Goal: Task Accomplishment & Management: Manage account settings

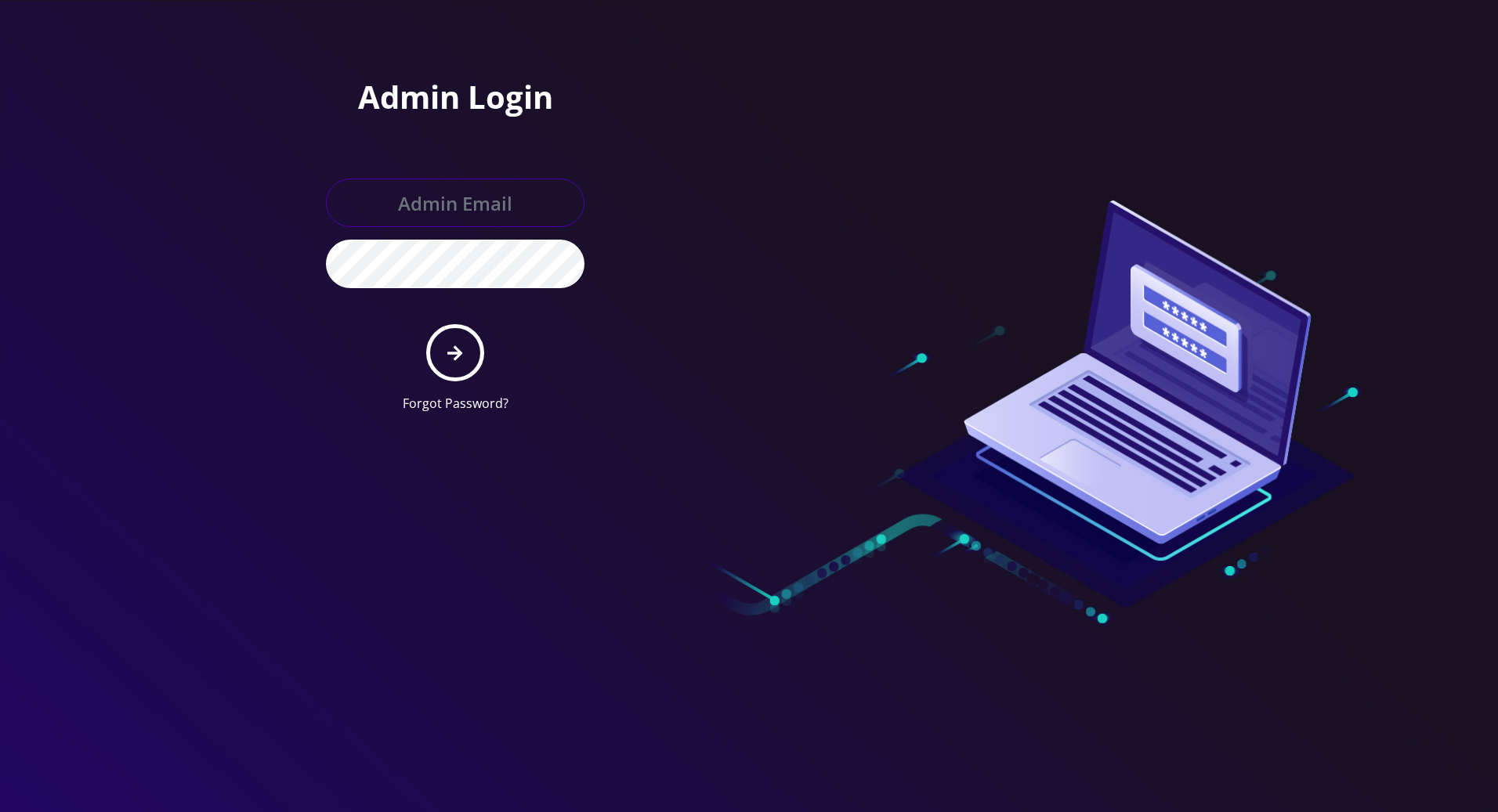
type input "[PERSON_NAME][EMAIL_ADDRESS][DOMAIN_NAME]"
click at [450, 347] on icon "submit" at bounding box center [454, 353] width 15 height 17
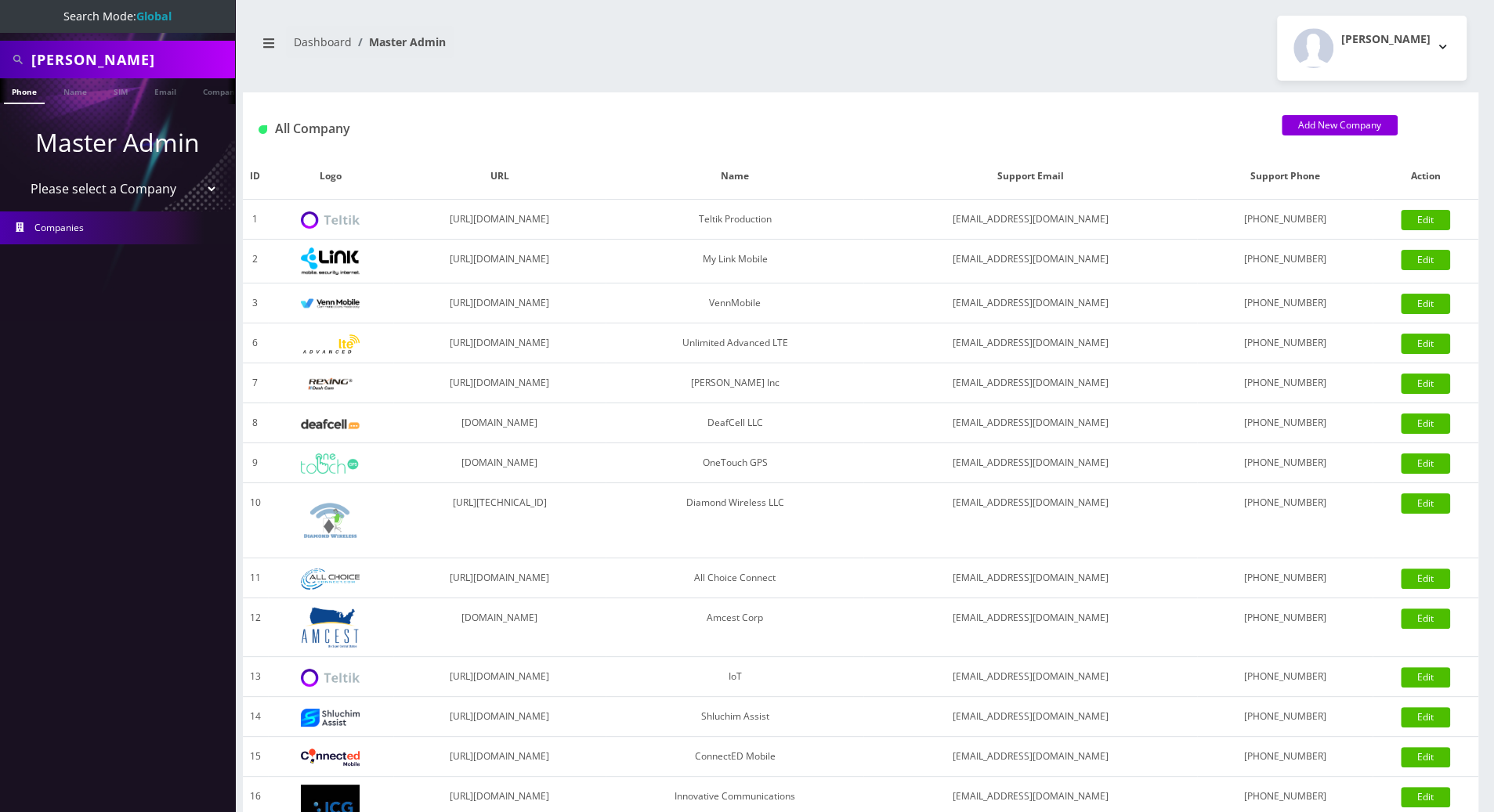
scroll to position [0, 7]
drag, startPoint x: 146, startPoint y: 62, endPoint x: -2, endPoint y: 66, distance: 148.1
click at [0, 66] on html "Search Mode: Global jeff stutsman Phone Name SIM Email Company Customer Master …" at bounding box center [747, 537] width 1494 height 1075
click at [95, 58] on input "text" at bounding box center [131, 59] width 199 height 30
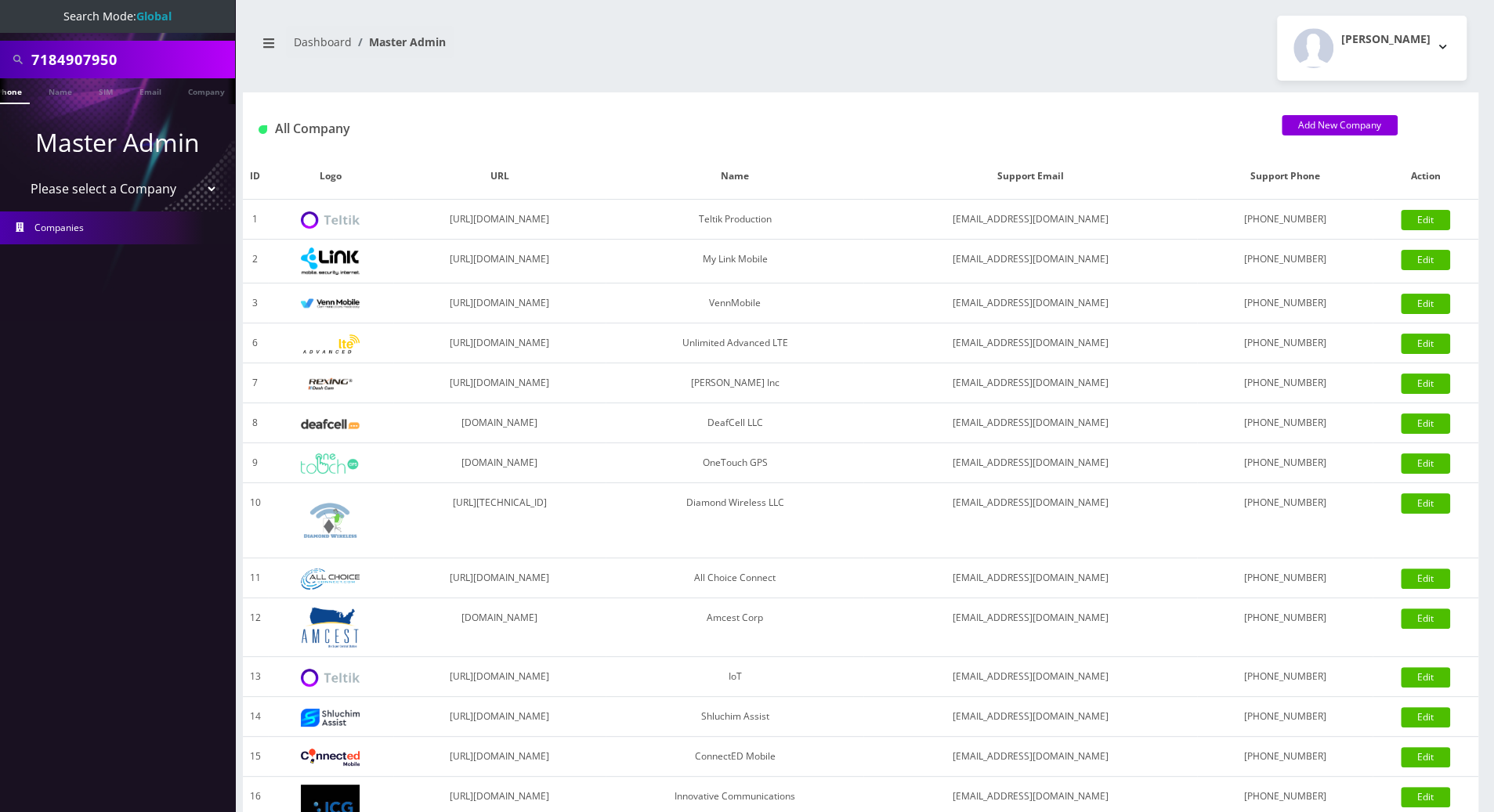
drag, startPoint x: 134, startPoint y: 62, endPoint x: 5, endPoint y: 62, distance: 129.0
click at [5, 62] on div "7184907950" at bounding box center [117, 59] width 227 height 30
type input "7184907950"
click at [19, 91] on link "Phone" at bounding box center [25, 92] width 41 height 26
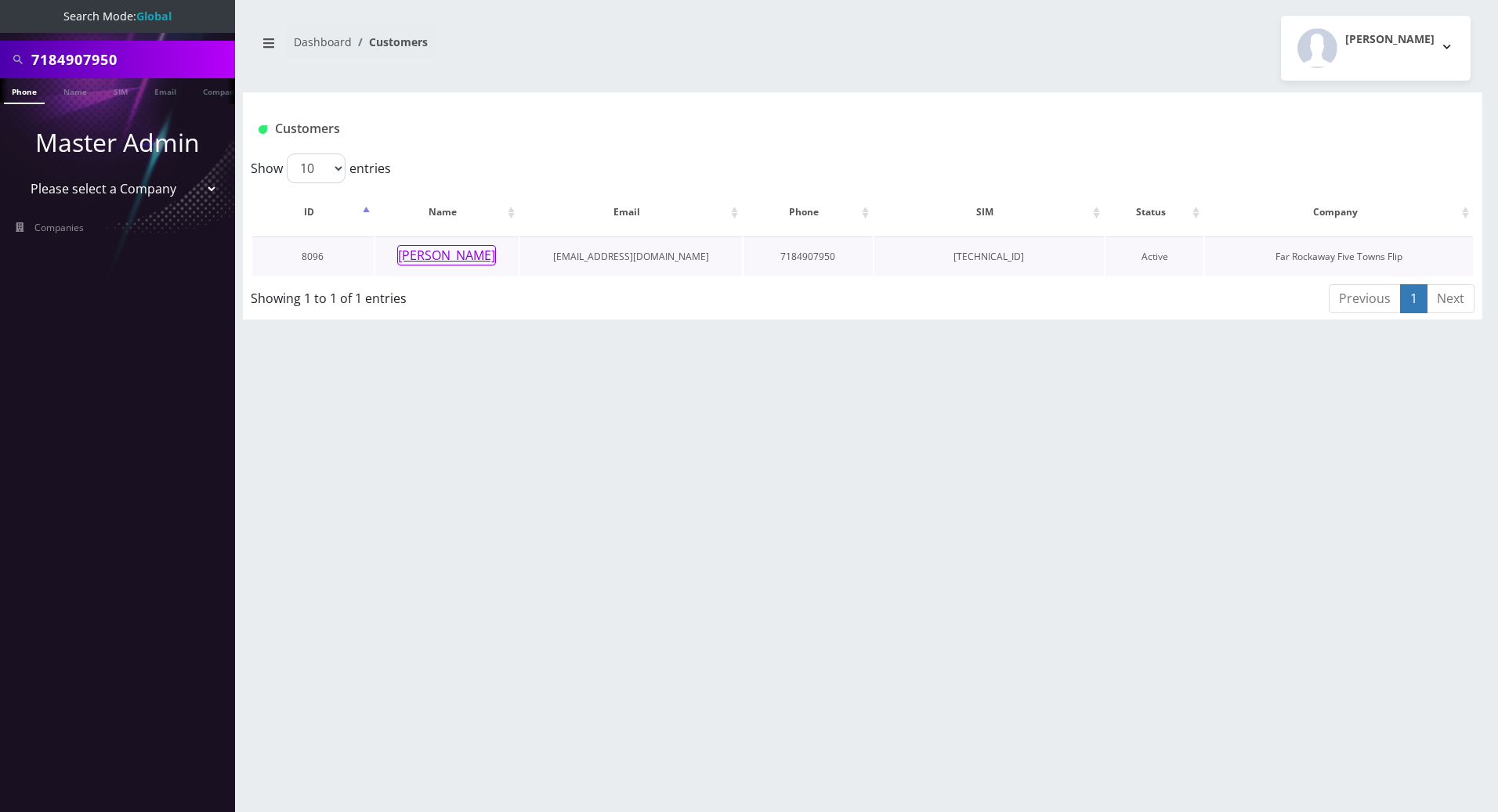
click at [457, 253] on button "atara joffe" at bounding box center [446, 255] width 98 height 21
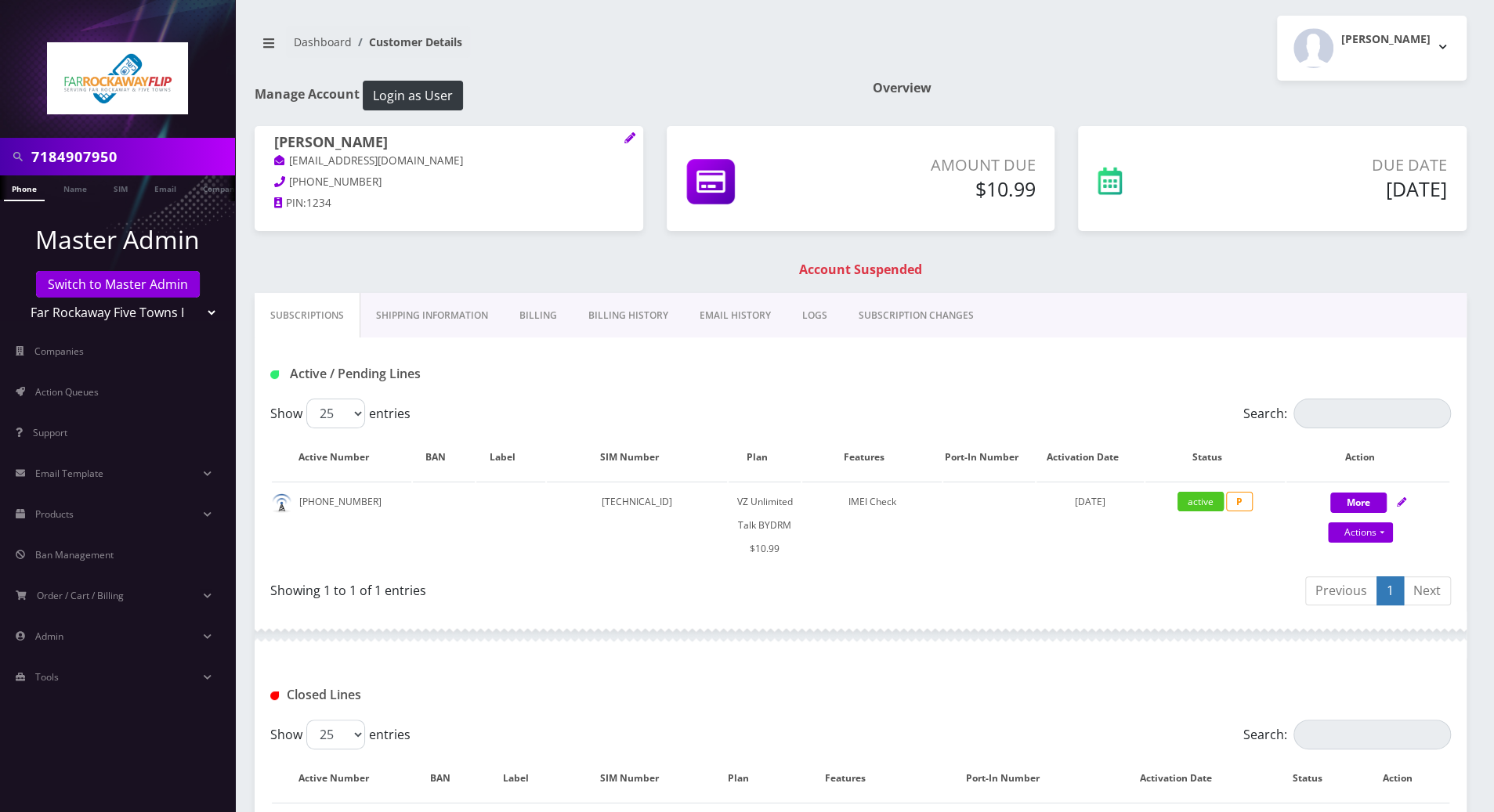
click at [592, 607] on div "Showing 1 to 1 of 1 entries" at bounding box center [566, 593] width 591 height 37
click at [878, 613] on div at bounding box center [860, 635] width 1212 height 47
click at [530, 313] on link "Billing" at bounding box center [538, 315] width 69 height 45
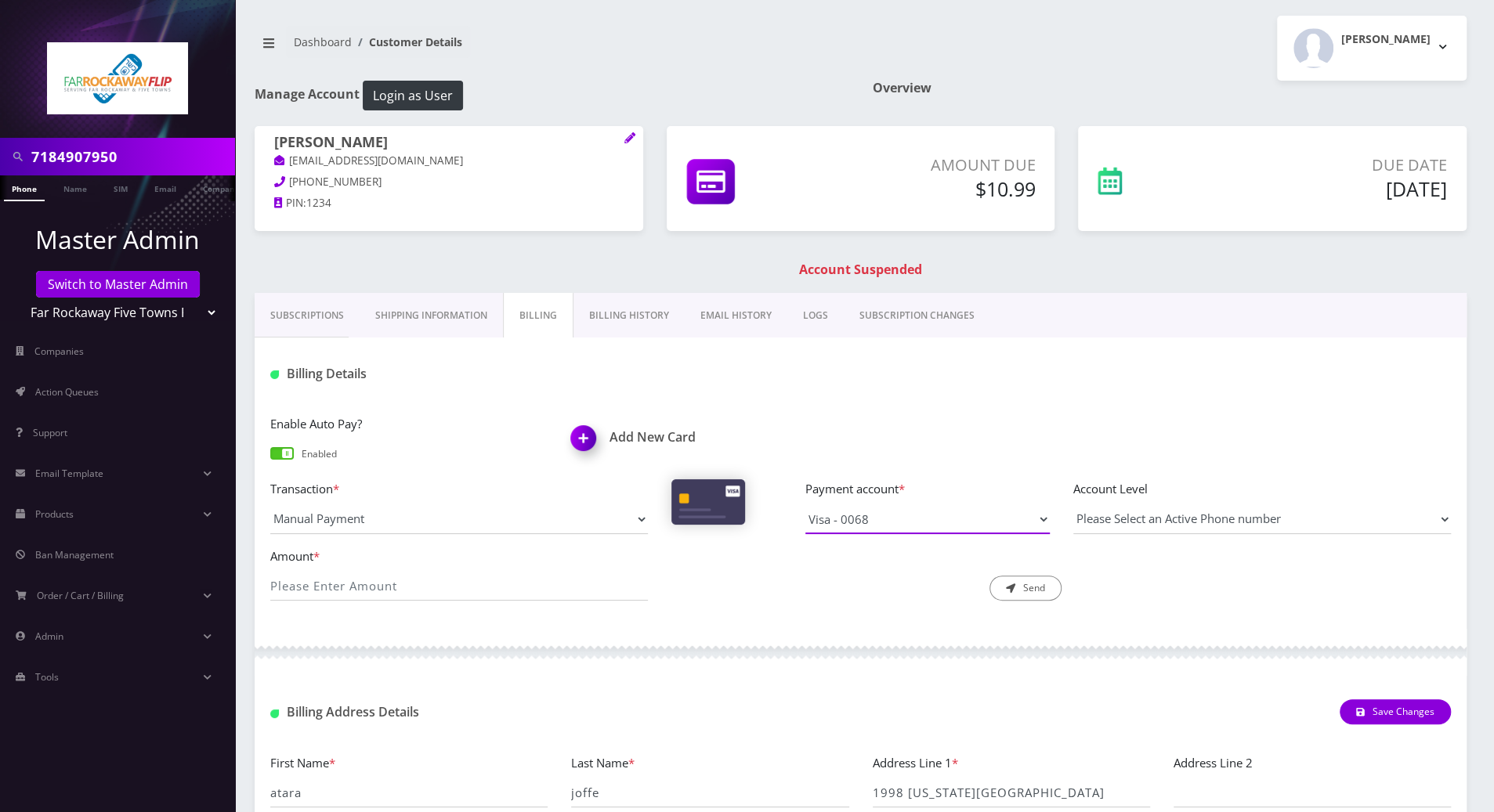
click at [1029, 515] on select "Visa - 0068" at bounding box center [927, 519] width 244 height 30
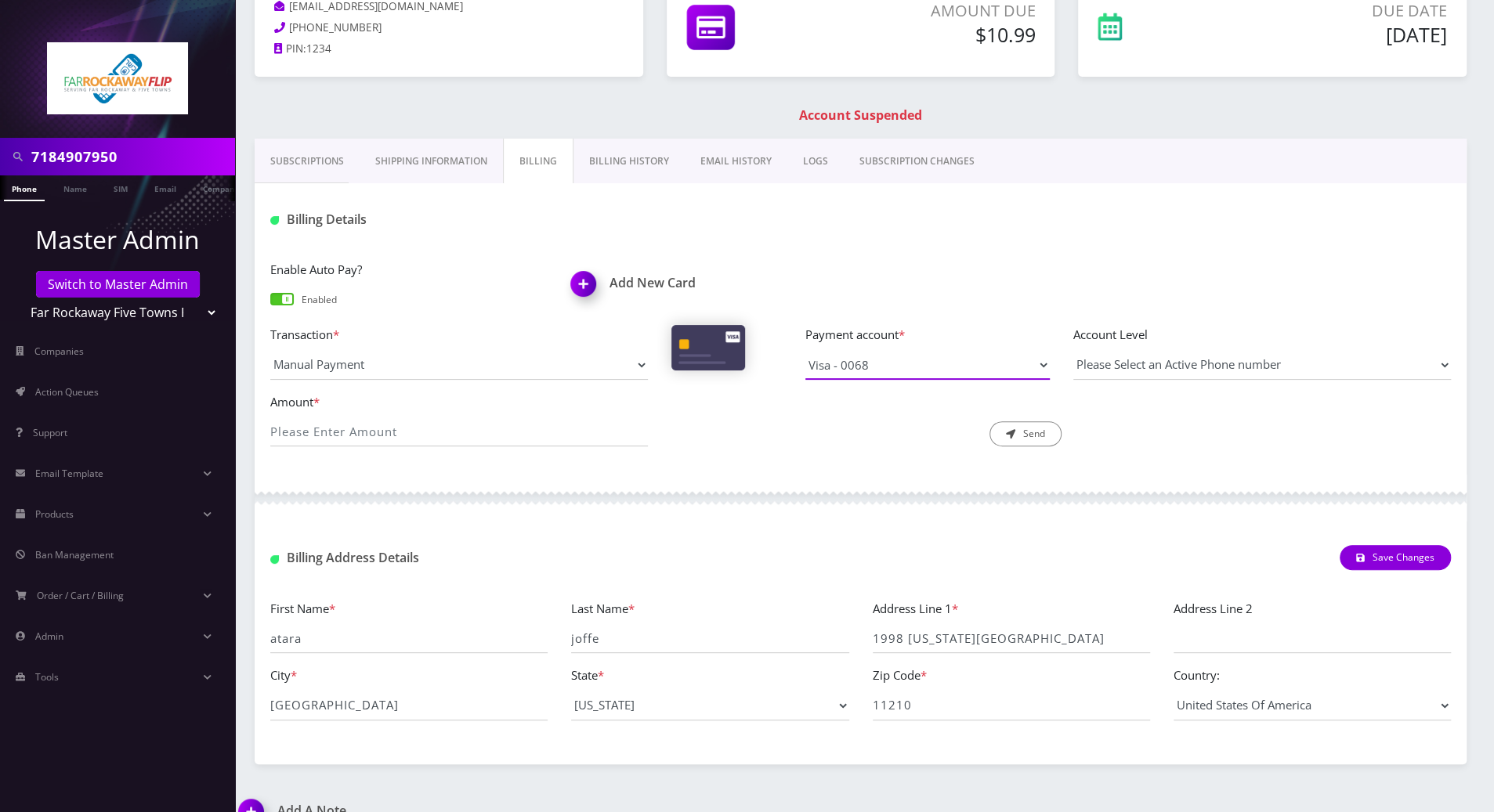
scroll to position [181, 0]
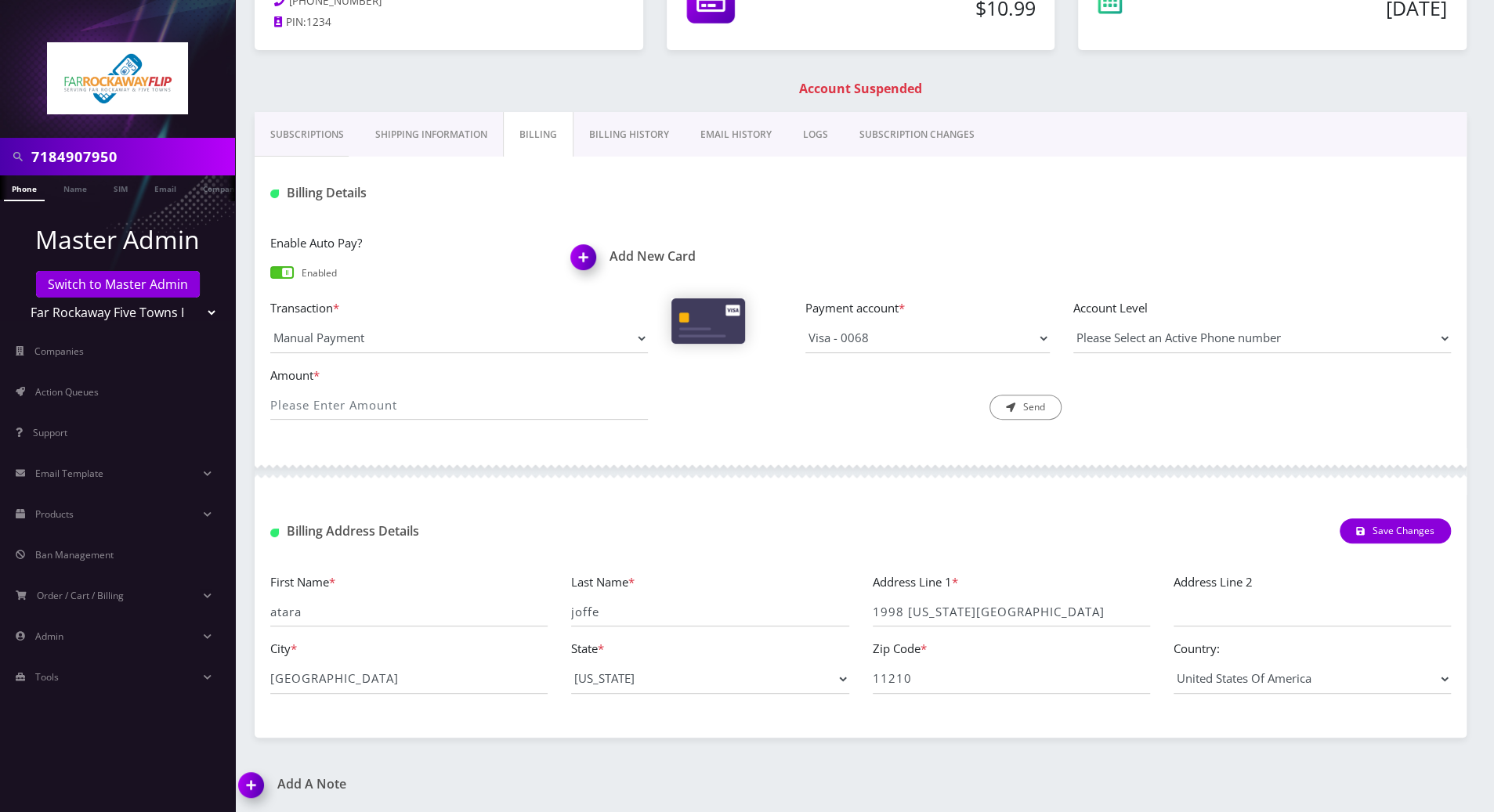
click at [638, 137] on link "Billing History" at bounding box center [629, 134] width 111 height 45
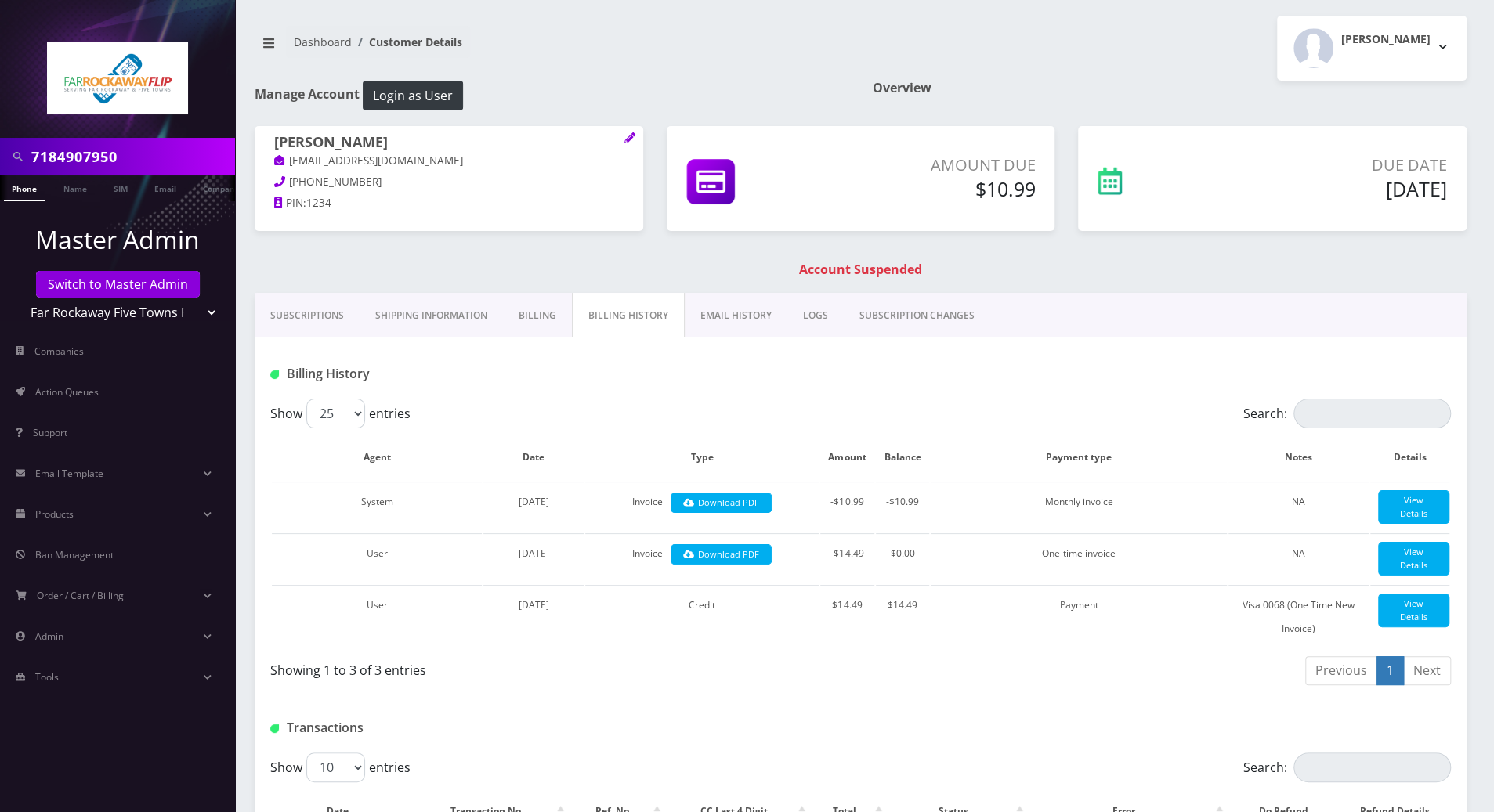
click at [538, 318] on link "Billing" at bounding box center [537, 315] width 69 height 45
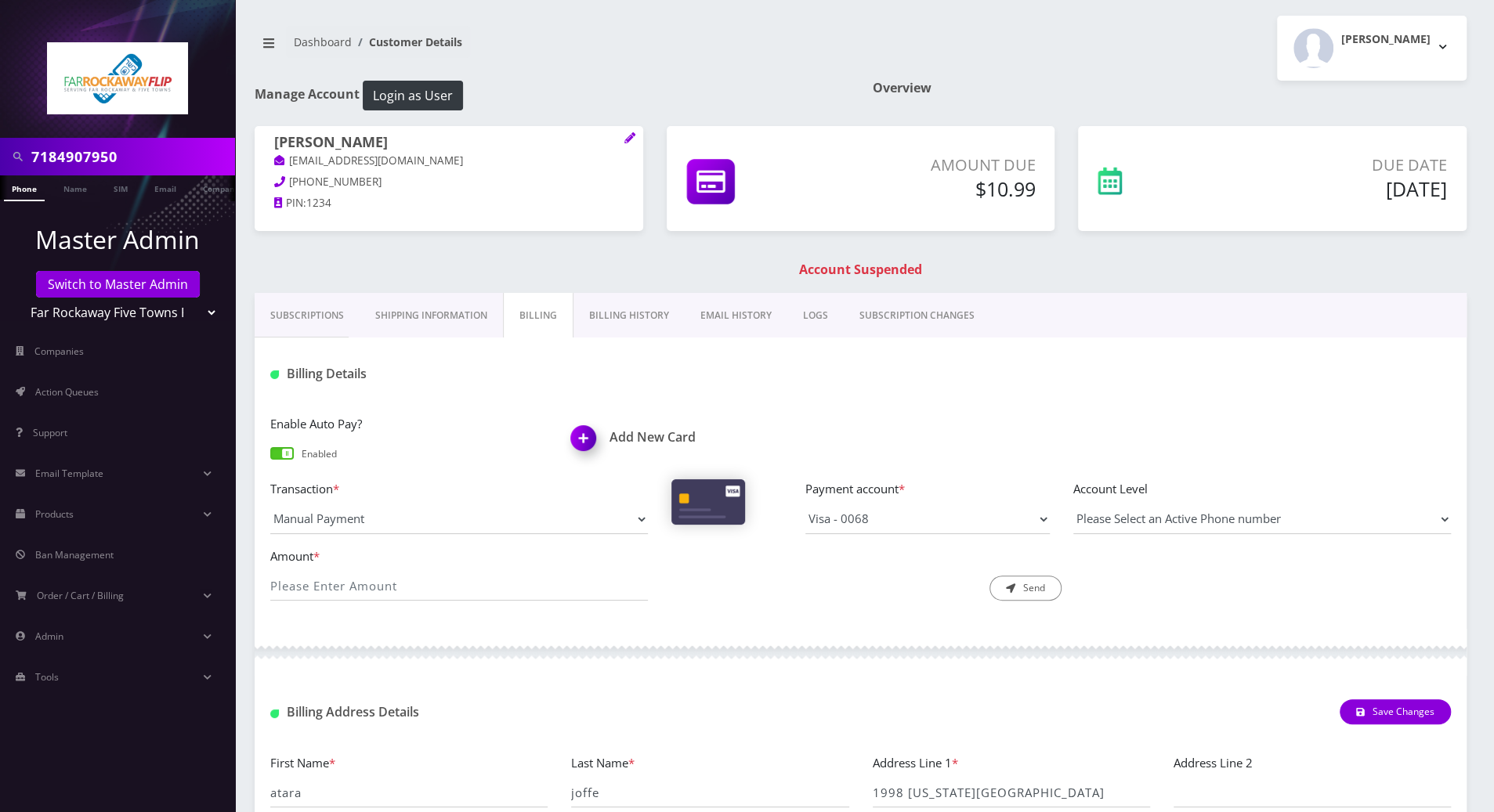
click at [586, 437] on img at bounding box center [586, 443] width 46 height 46
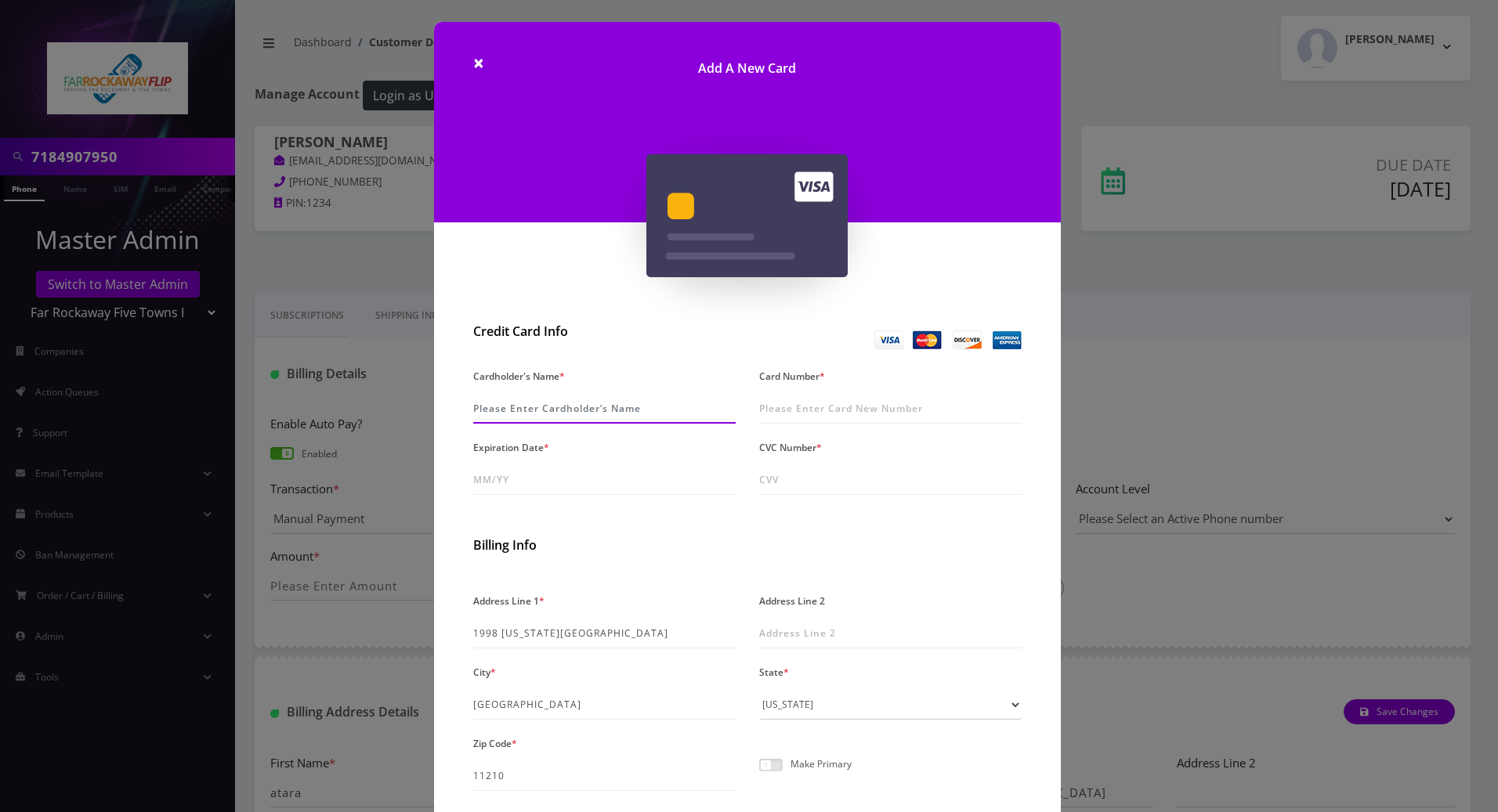
click at [566, 404] on input "Cardholder's Name *" at bounding box center [604, 408] width 263 height 30
type input "4266841891388629"
drag, startPoint x: 570, startPoint y: 410, endPoint x: 469, endPoint y: 412, distance: 101.0
click at [469, 412] on div "Cardholder's Name * 4266841891388629" at bounding box center [604, 394] width 286 height 59
click at [889, 404] on input "Card Number *" at bounding box center [890, 408] width 263 height 30
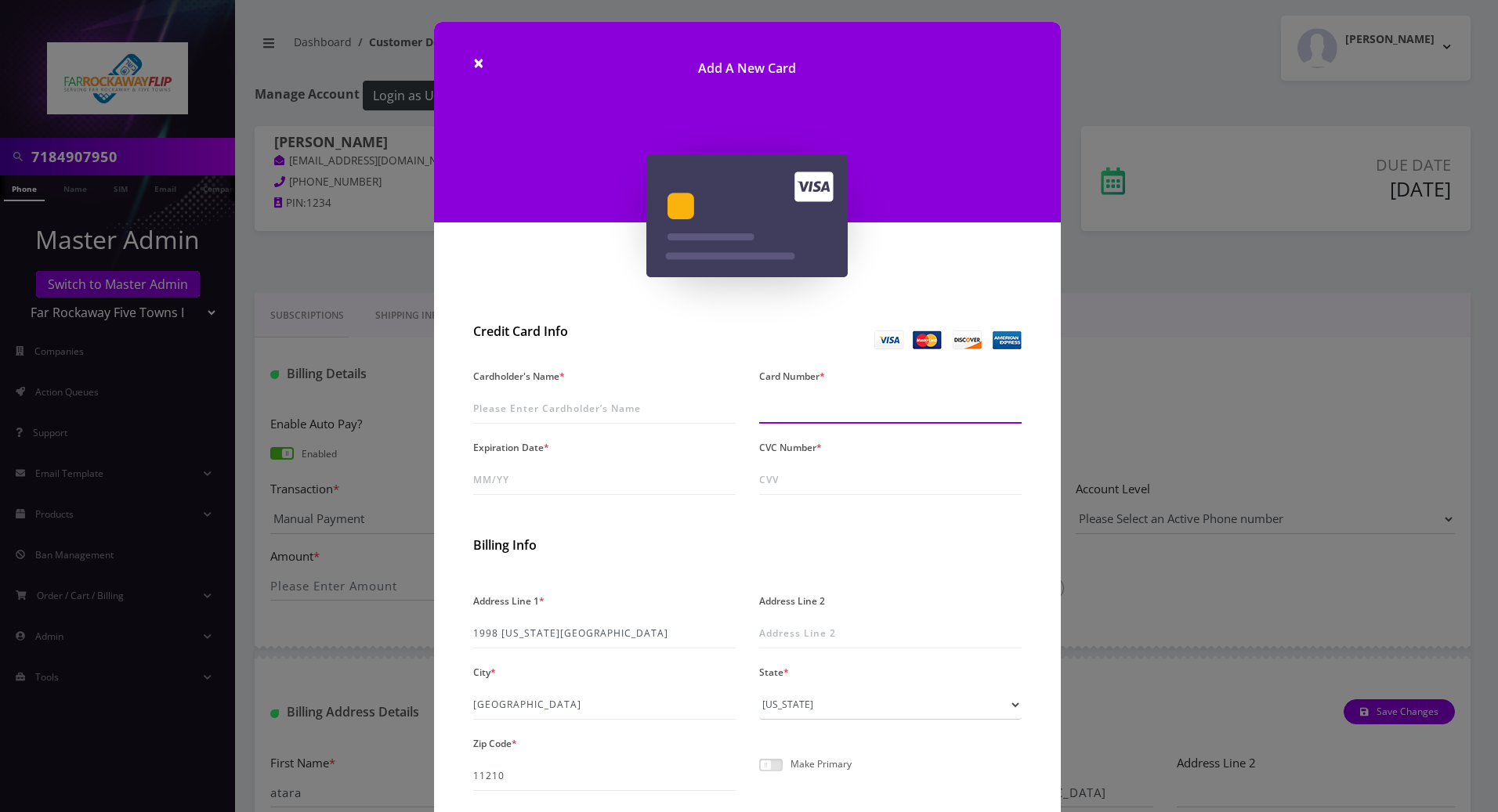
paste input "4266 8418 9138 8629"
type input "4266 8418 9138 8629"
click at [589, 410] on input "Cardholder's Name *" at bounding box center [604, 408] width 263 height 30
click at [396, 365] on div "× Add A New Card Credit Card Info Cardholder's Name * Card Number * 4266 8418 9…" at bounding box center [749, 406] width 1498 height 812
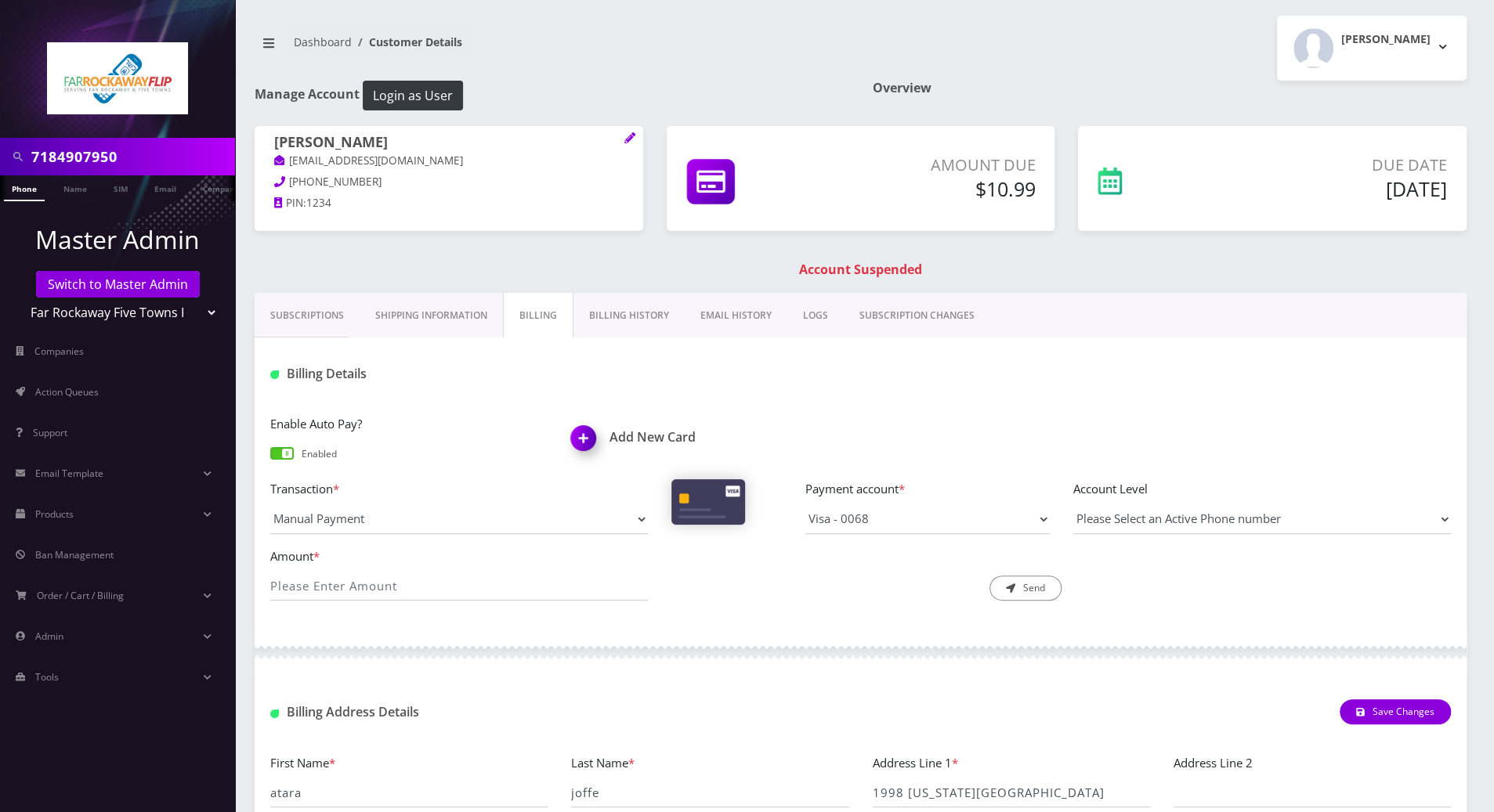
click at [576, 437] on img at bounding box center [586, 443] width 46 height 46
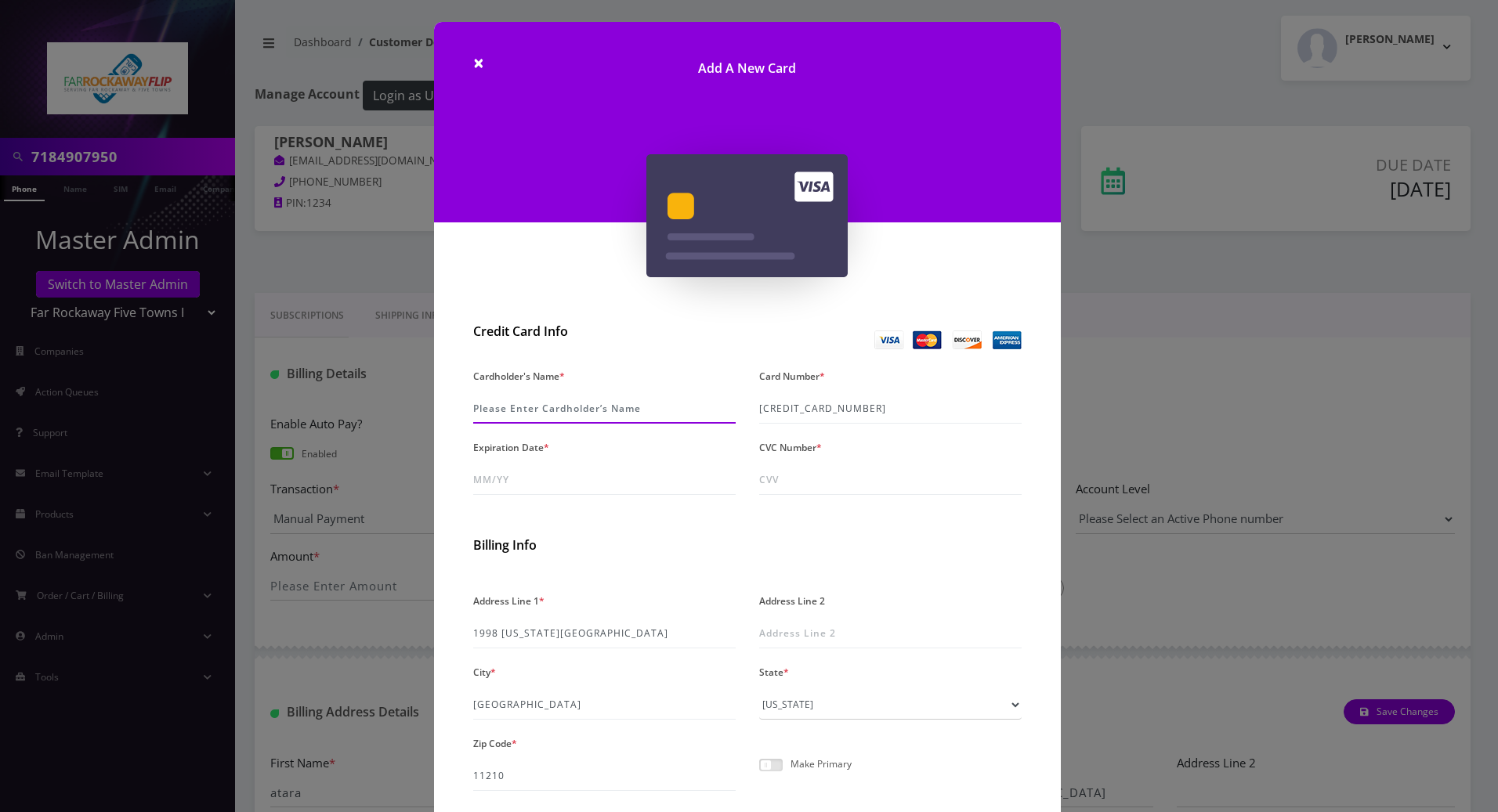
click at [572, 410] on input "Cardholder's Name *" at bounding box center [604, 408] width 263 height 30
click at [477, 407] on input "steven joffe" at bounding box center [604, 408] width 263 height 30
type input "Steven Joffe"
drag, startPoint x: 546, startPoint y: 482, endPoint x: 435, endPoint y: 475, distance: 111.2
click at [435, 475] on div "Credit Card Info Cardholder's Name * Steven Joffe Card Number * 4266 8418 9138 …" at bounding box center [747, 614] width 627 height 596
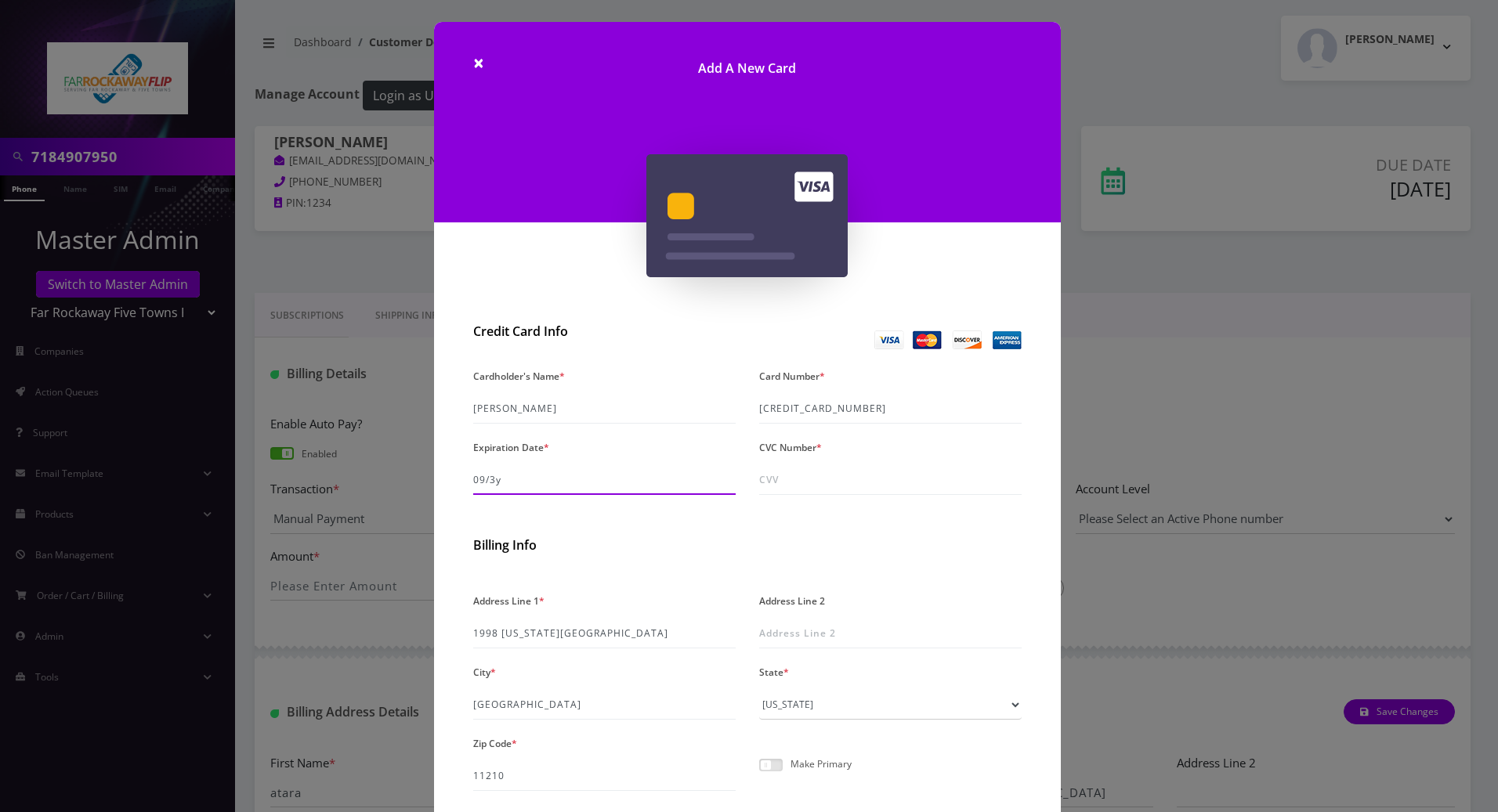
type input "09/30"
click at [796, 482] on input "CVC Number *" at bounding box center [890, 480] width 263 height 30
type input "094"
click at [696, 576] on form "Cardholder's Name * Steven Joffe Card Number * 4266 8418 9138 8629 Expiration D…" at bounding box center [747, 619] width 549 height 509
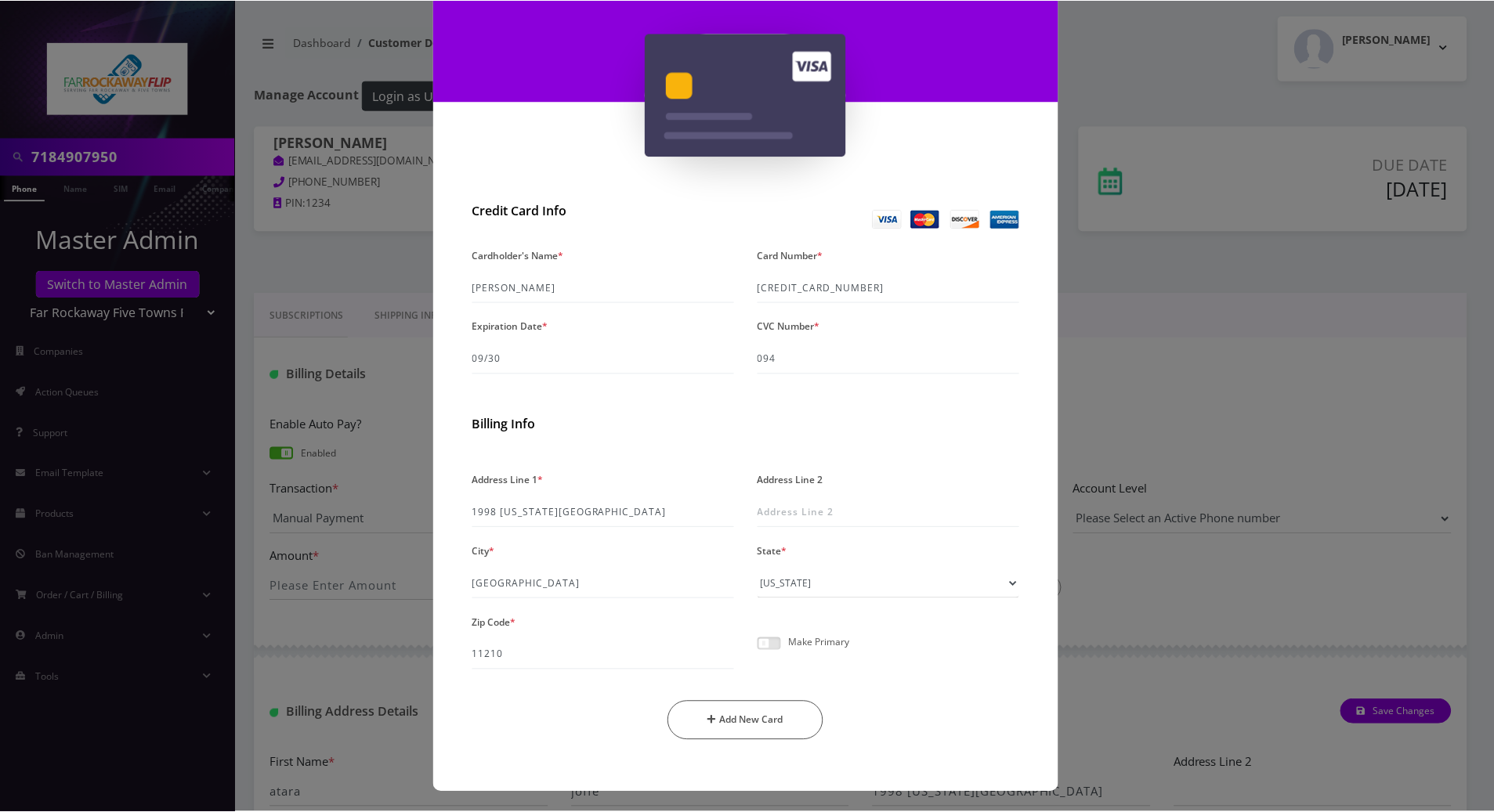
scroll to position [122, 0]
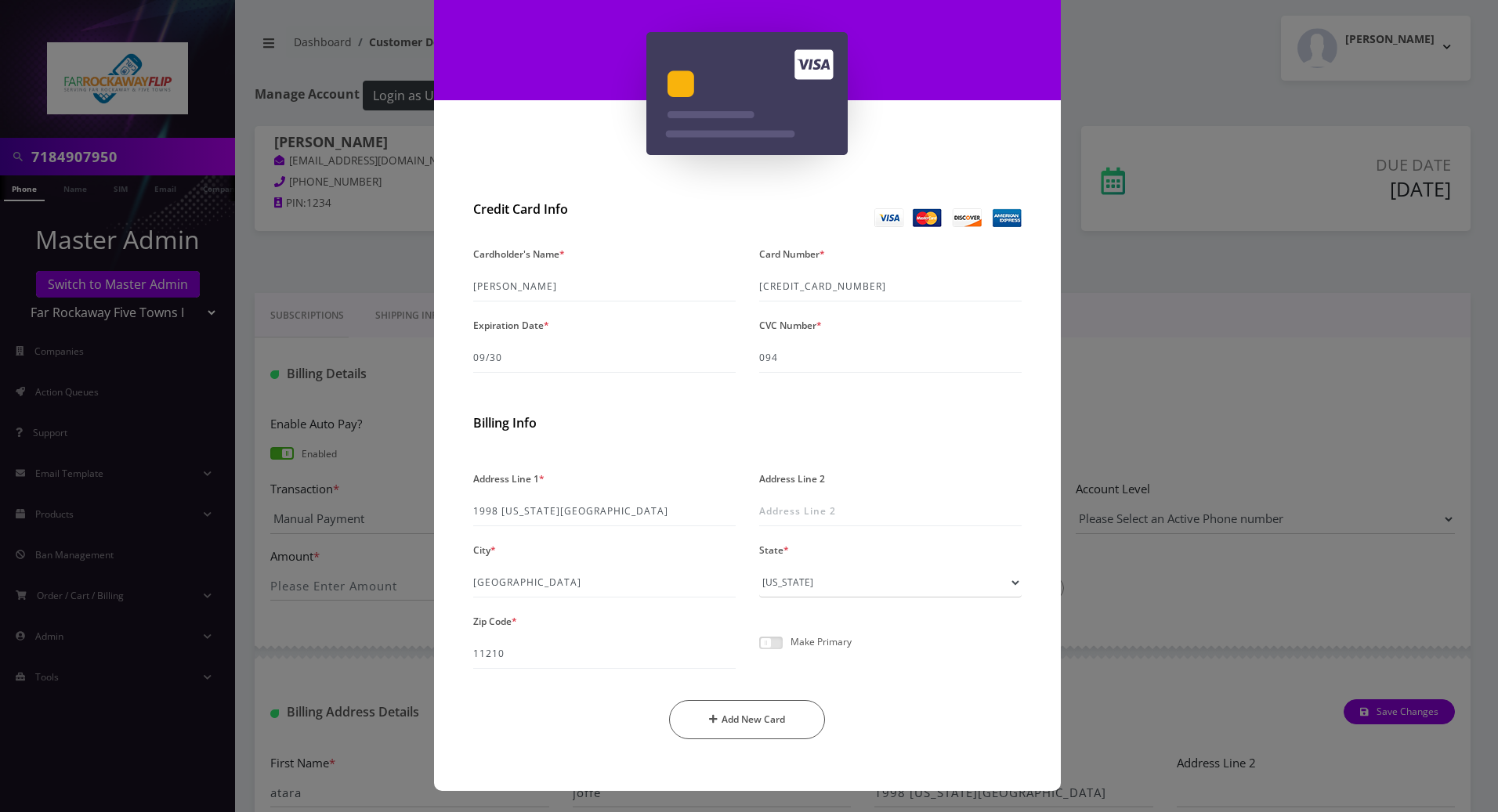
click at [767, 642] on span at bounding box center [770, 643] width 23 height 13
click at [759, 651] on input "checkbox" at bounding box center [759, 651] width 0 height 0
click at [735, 720] on button "Add New Card" at bounding box center [746, 720] width 156 height 39
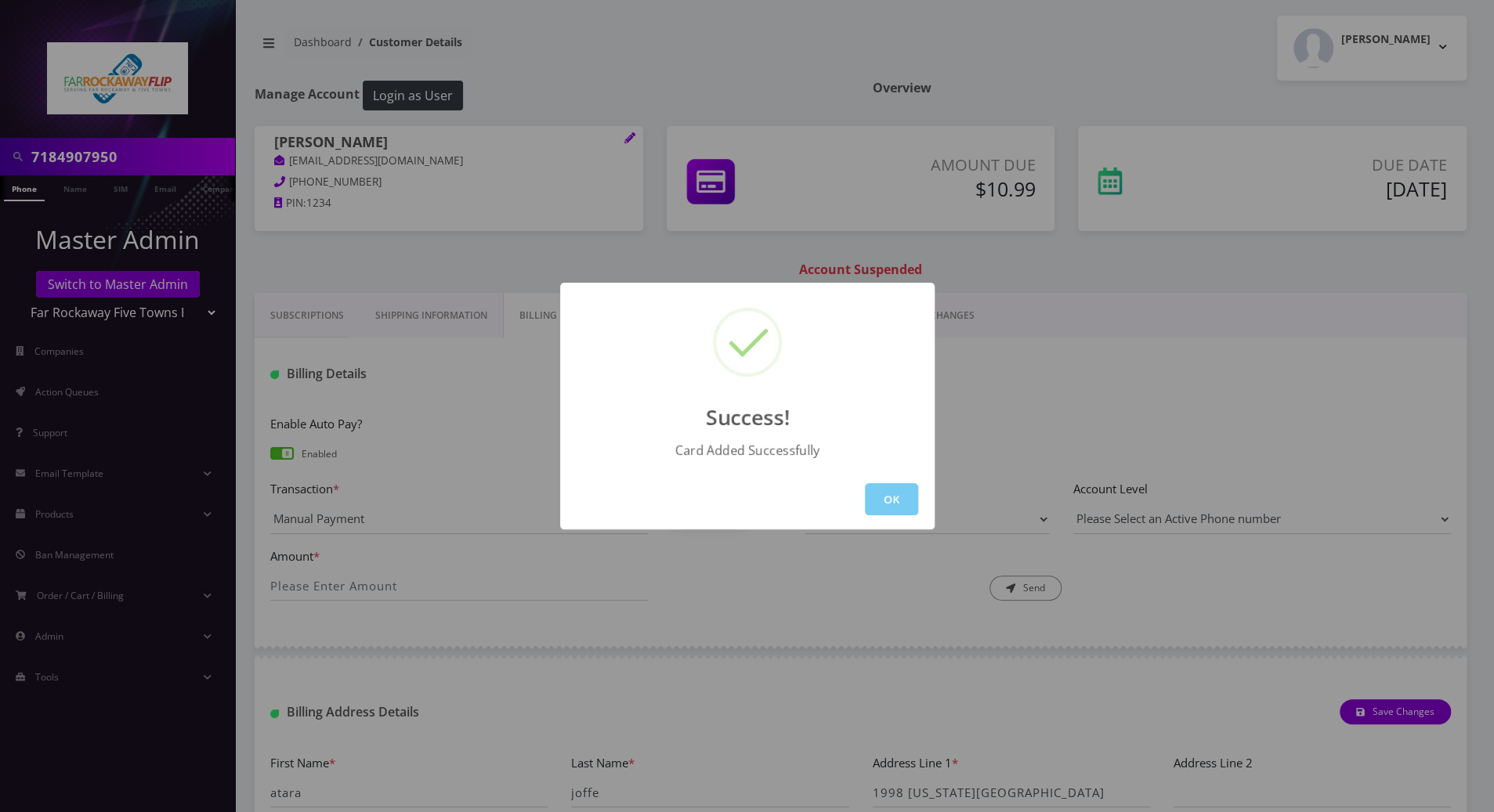
click at [892, 504] on button "OK" at bounding box center [891, 500] width 53 height 33
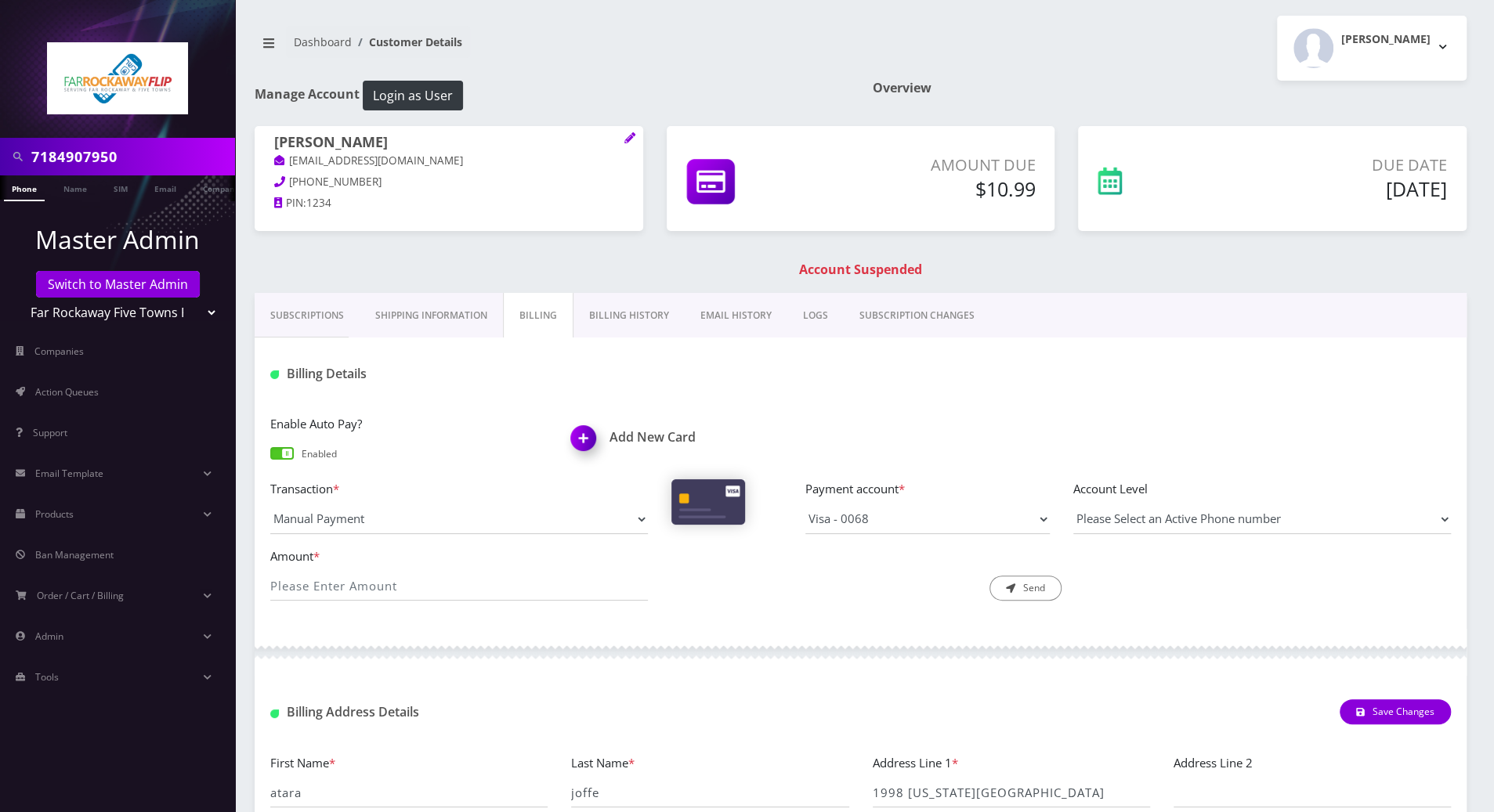
click at [23, 187] on link "Phone" at bounding box center [25, 188] width 41 height 26
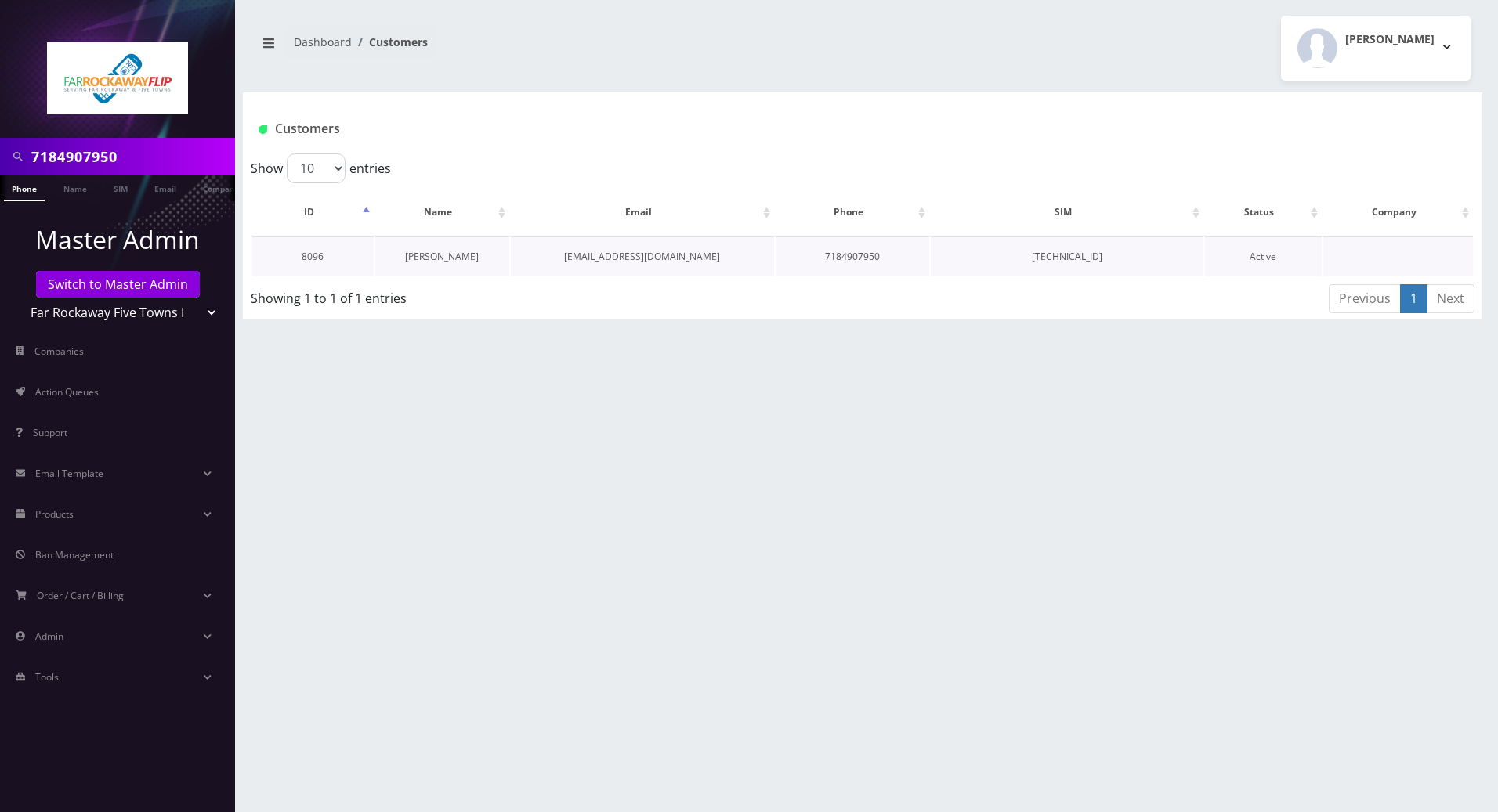
click at [435, 258] on link "[PERSON_NAME]" at bounding box center [442, 257] width 74 height 14
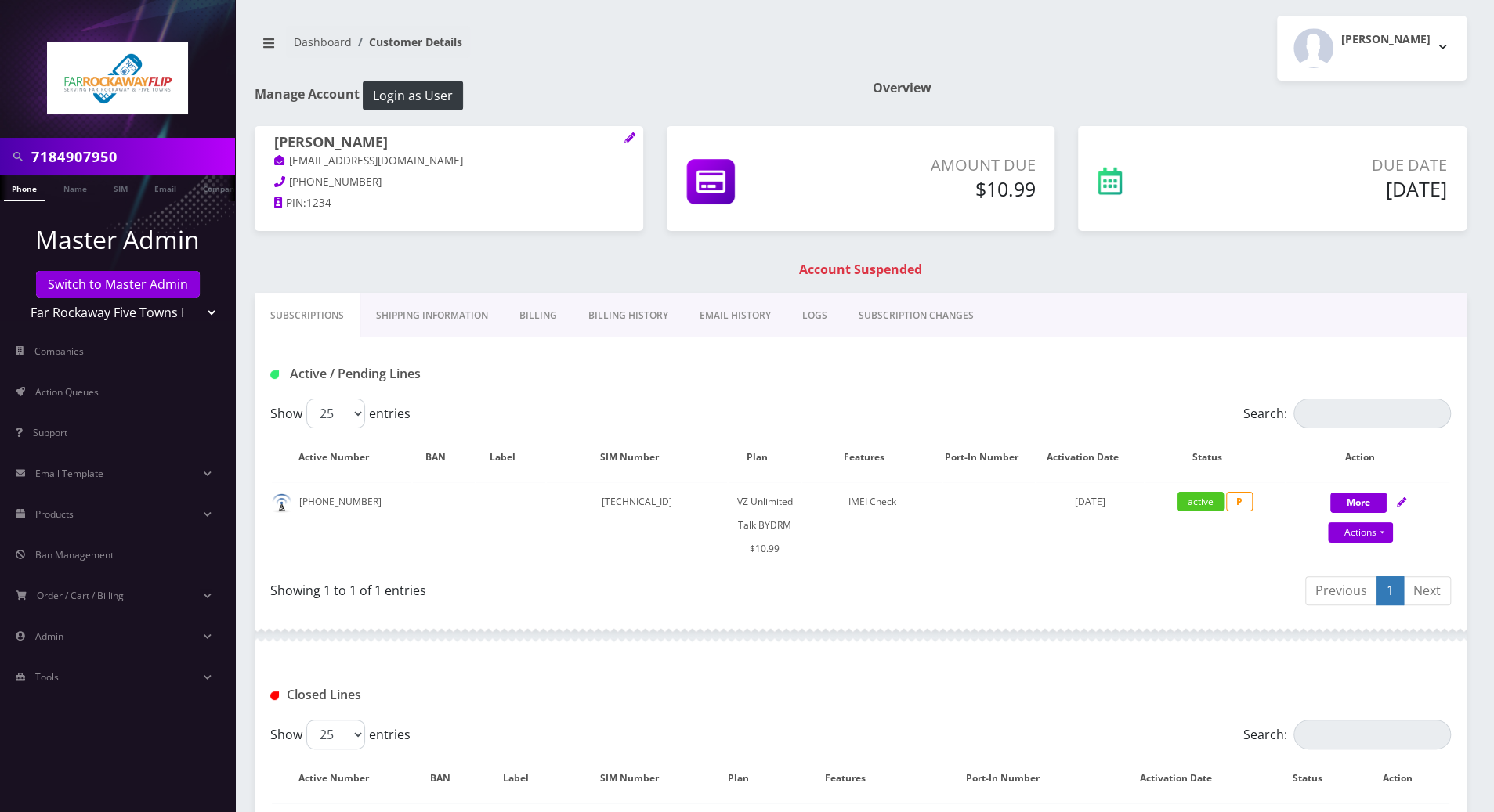
click at [528, 317] on link "Billing" at bounding box center [538, 315] width 69 height 45
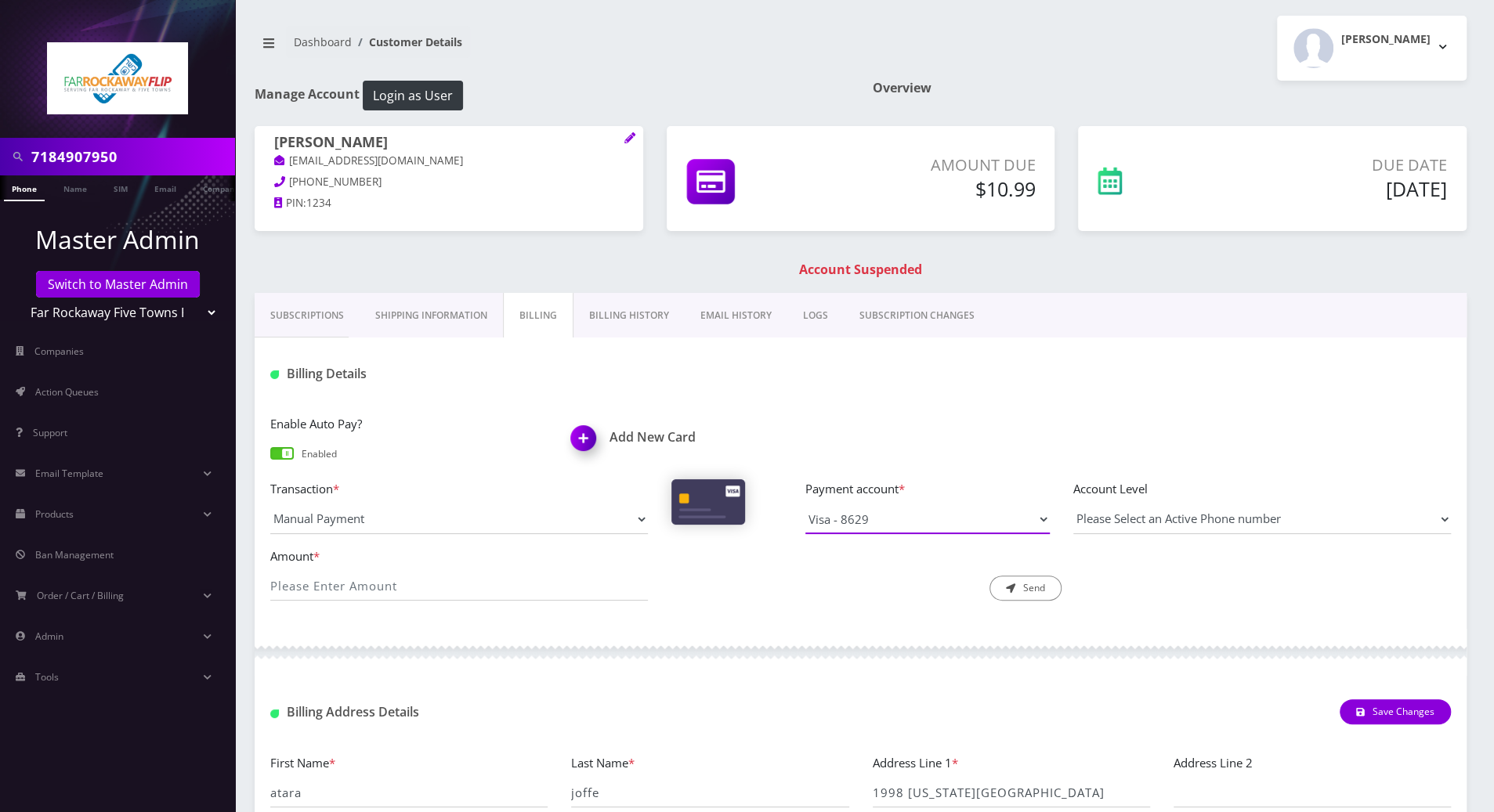
click at [1041, 519] on select "Visa - 0068 Visa - 8629" at bounding box center [927, 519] width 244 height 30
click at [1006, 661] on div at bounding box center [860, 652] width 1212 height 47
click at [840, 519] on select "Visa - 0068 Visa - 8629" at bounding box center [927, 519] width 244 height 30
click at [806, 504] on select "Visa - 0068 Visa - 8629" at bounding box center [927, 519] width 244 height 30
click at [388, 583] on input "Amount *" at bounding box center [459, 585] width 378 height 30
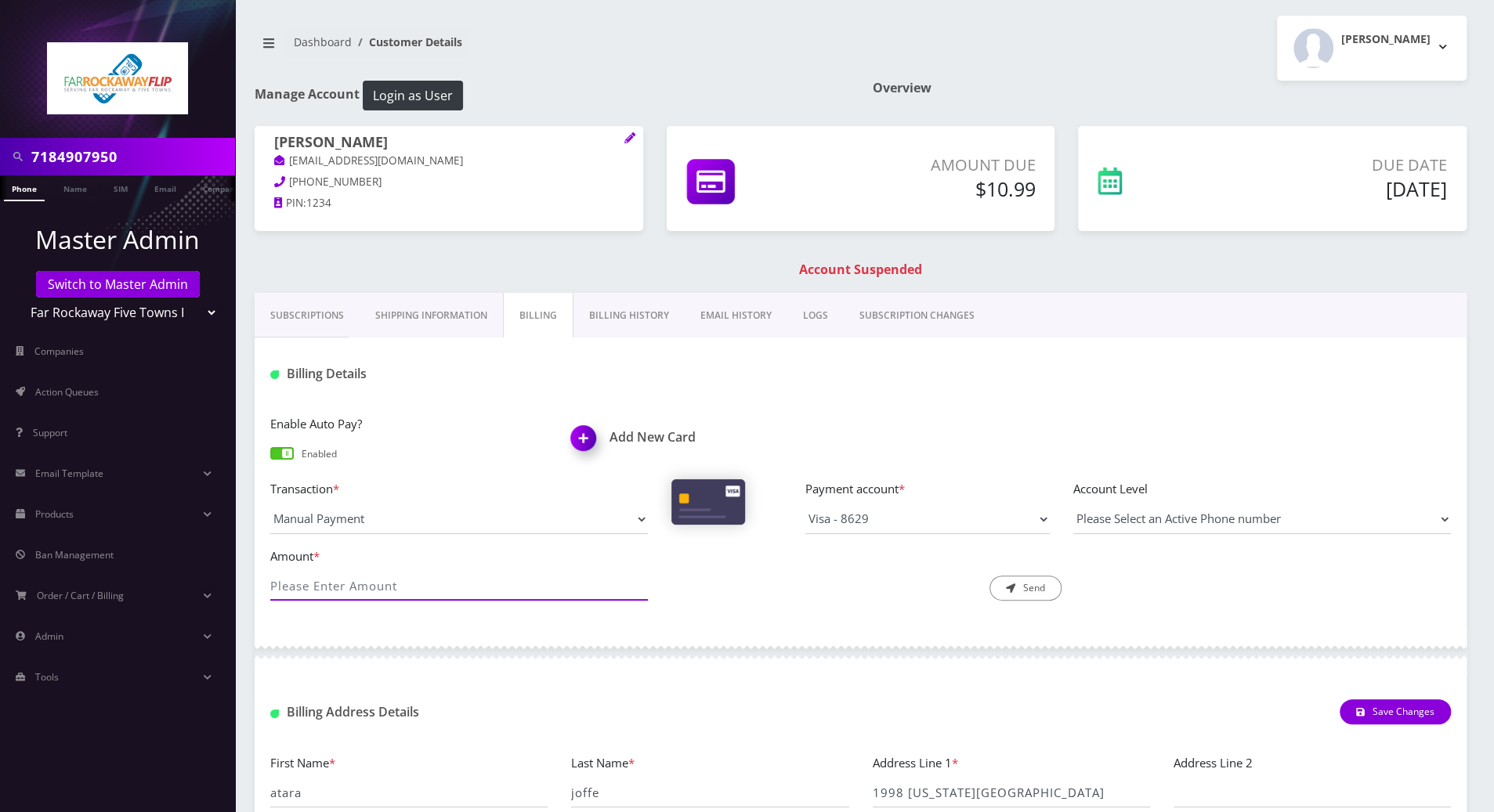
type input "10.99"
click at [1196, 518] on select "Please Select an Active Phone number [PHONE_NUMBER]" at bounding box center [1262, 519] width 378 height 30
select select "221715"
click at [1074, 504] on select "Please Select an Active Phone number [PHONE_NUMBER]" at bounding box center [1262, 519] width 378 height 30
click at [834, 629] on div at bounding box center [860, 652] width 1212 height 47
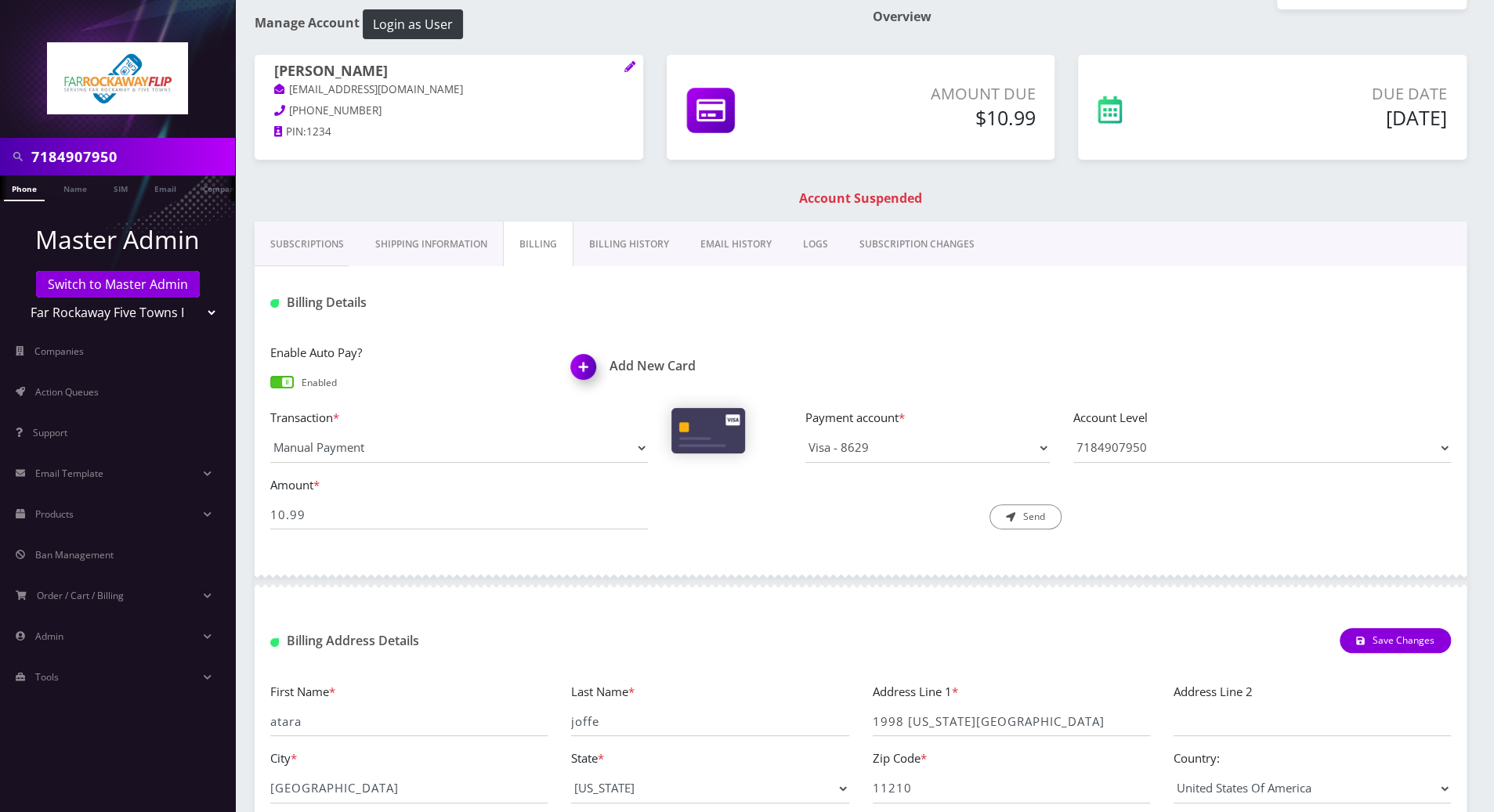
scroll to position [104, 0]
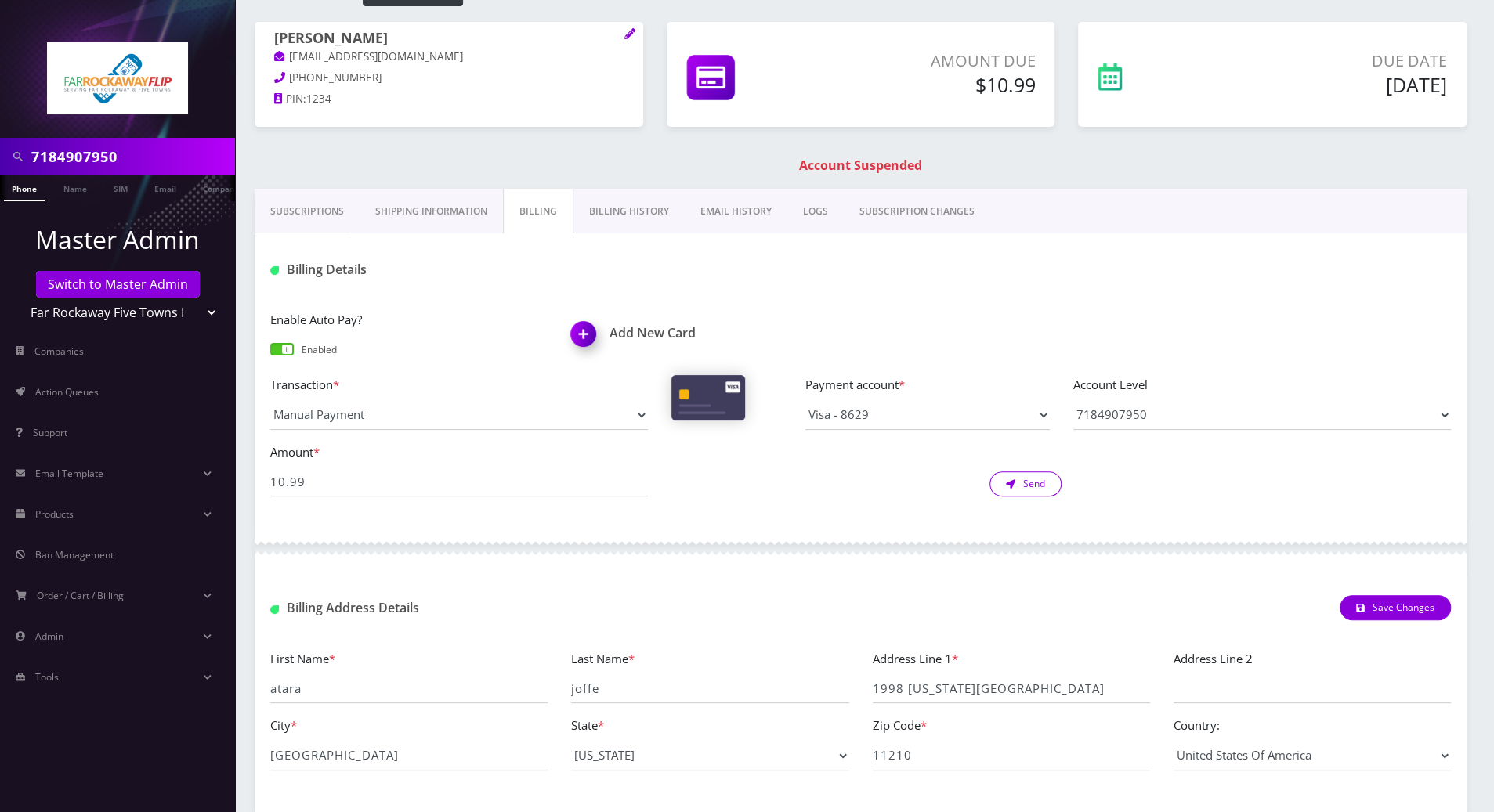
click at [1035, 486] on button "Send" at bounding box center [1026, 483] width 72 height 25
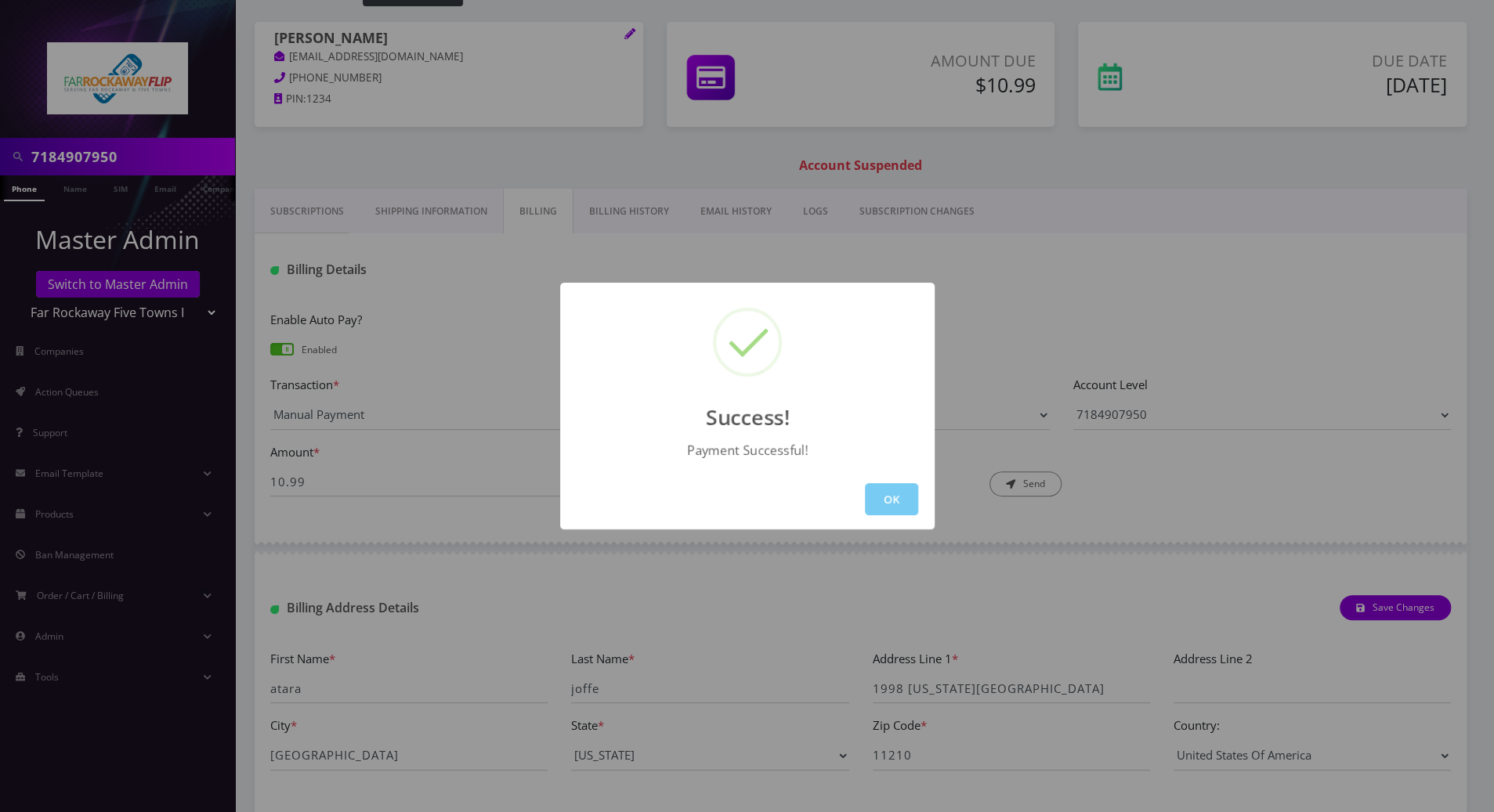
click at [890, 505] on button "OK" at bounding box center [891, 500] width 53 height 33
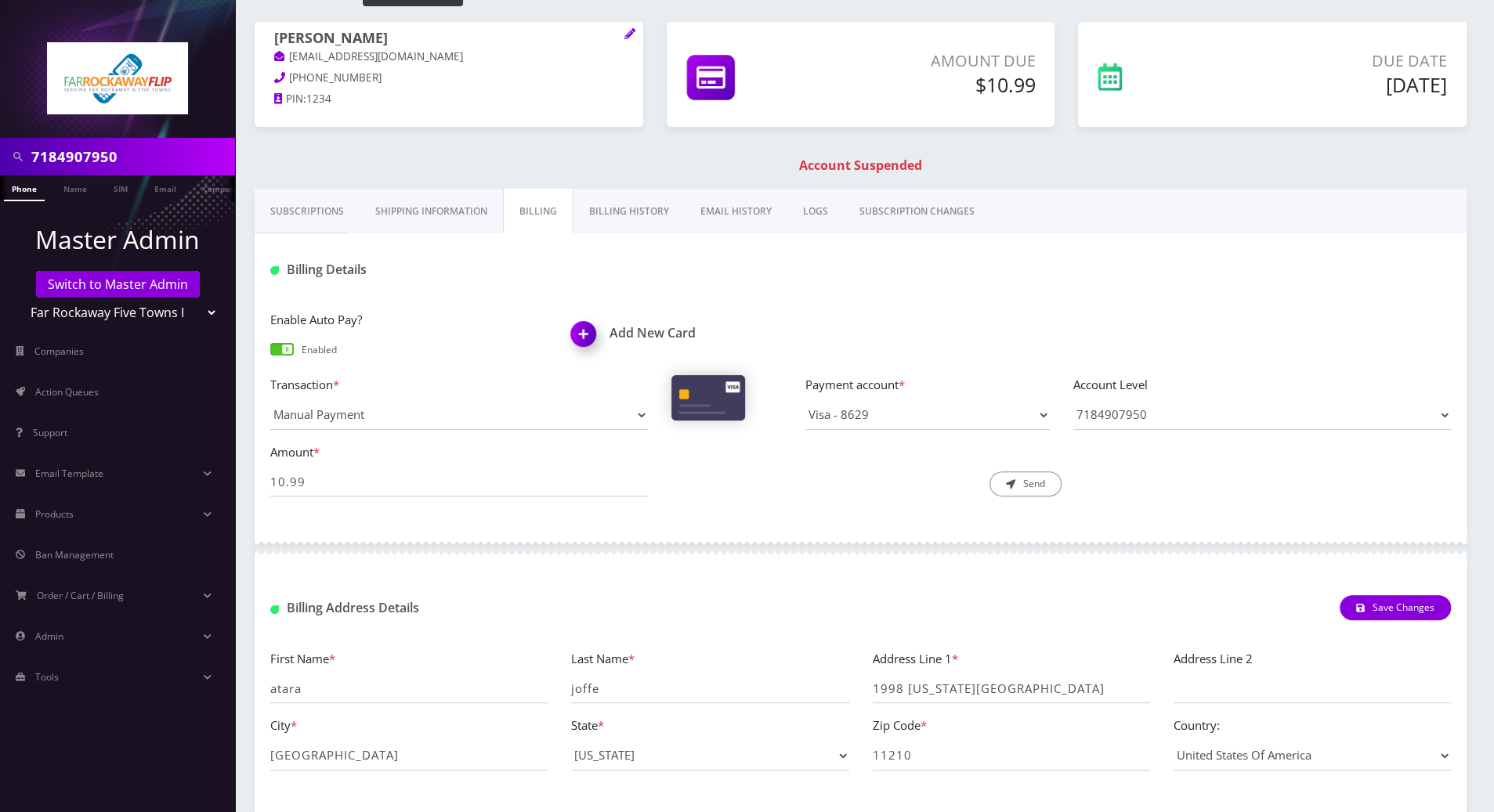
scroll to position [0, 0]
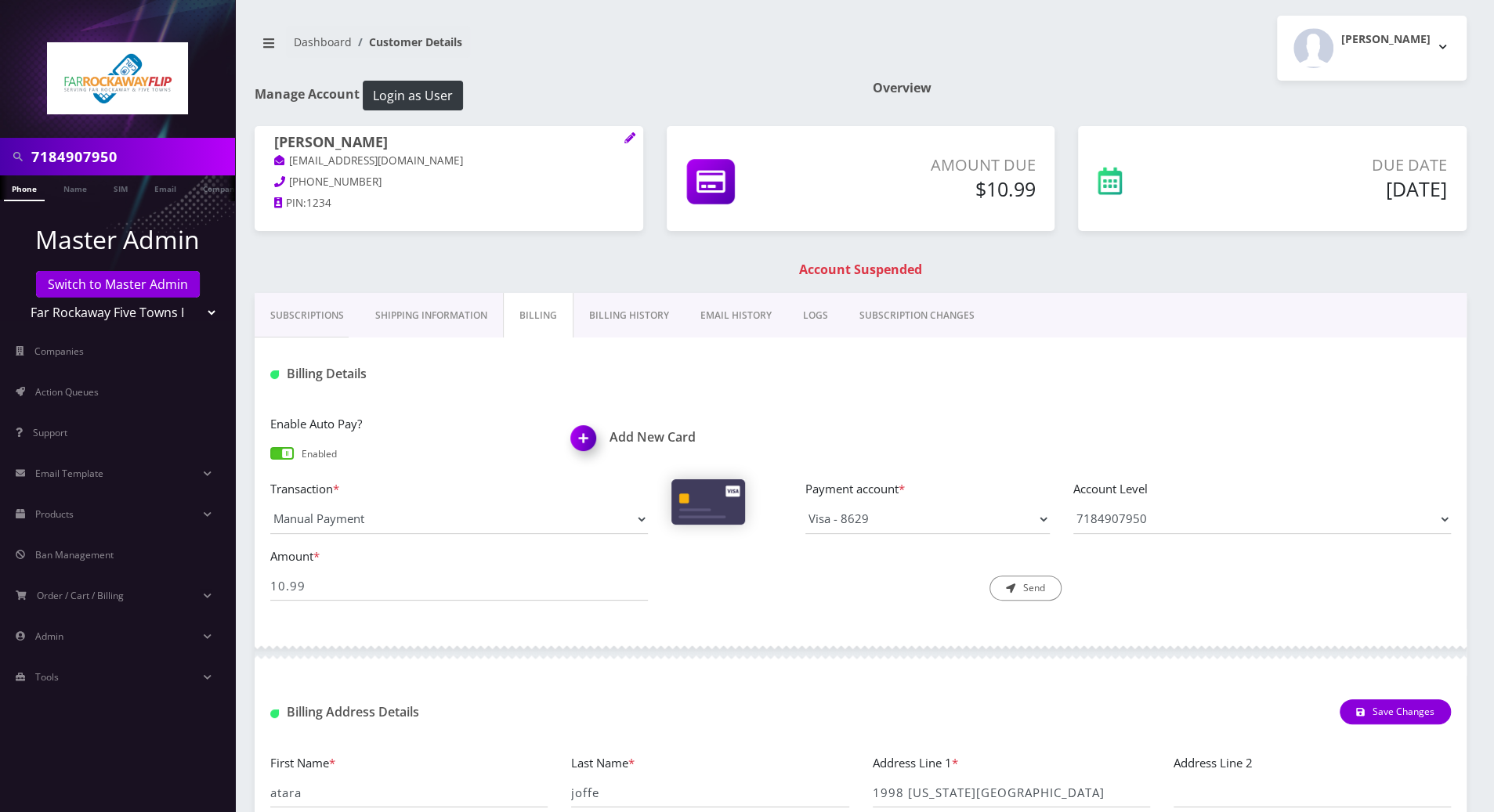
click at [273, 305] on link "Subscriptions" at bounding box center [307, 315] width 105 height 45
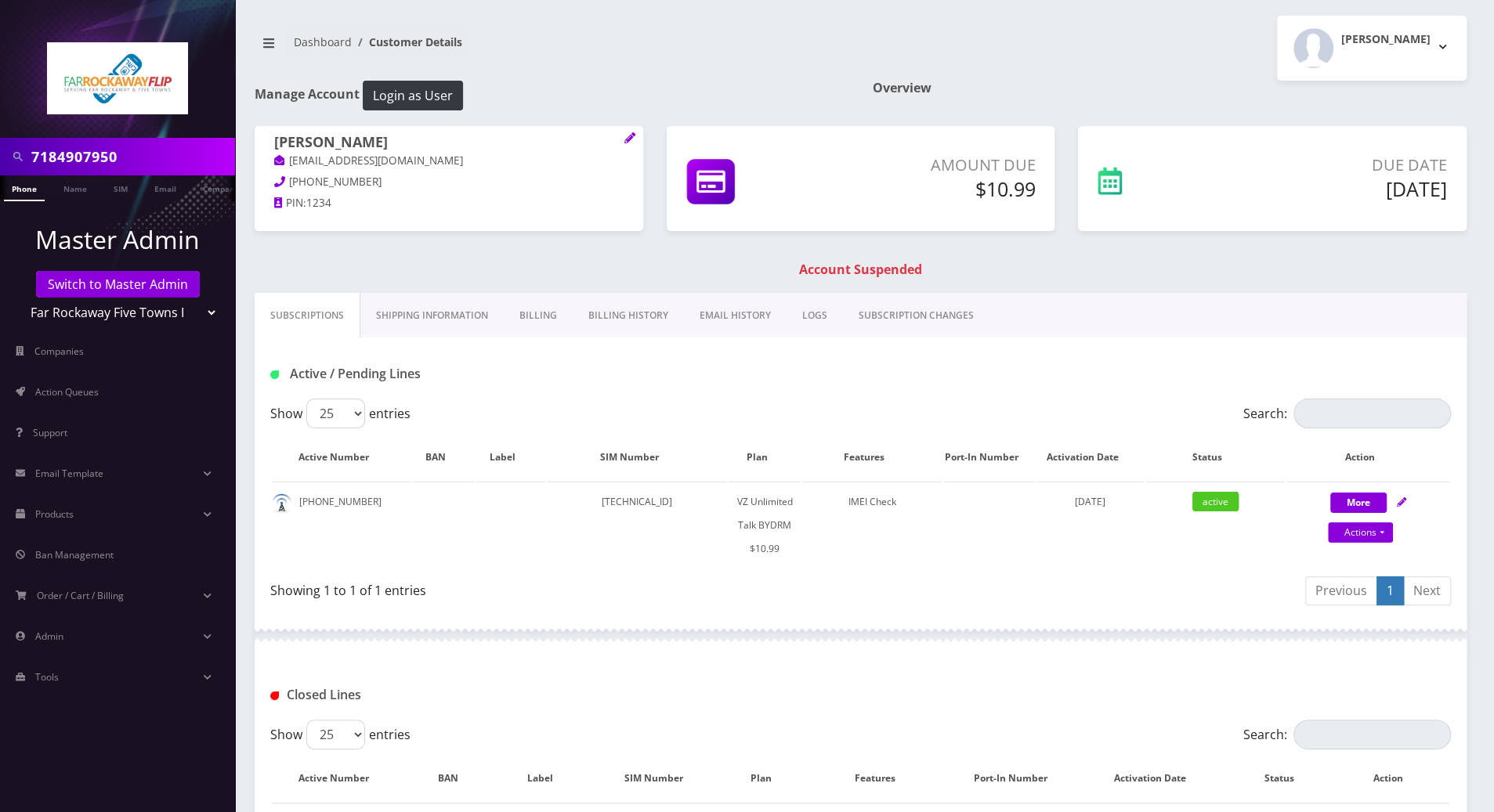
click at [813, 322] on link "LOGS" at bounding box center [815, 315] width 57 height 45
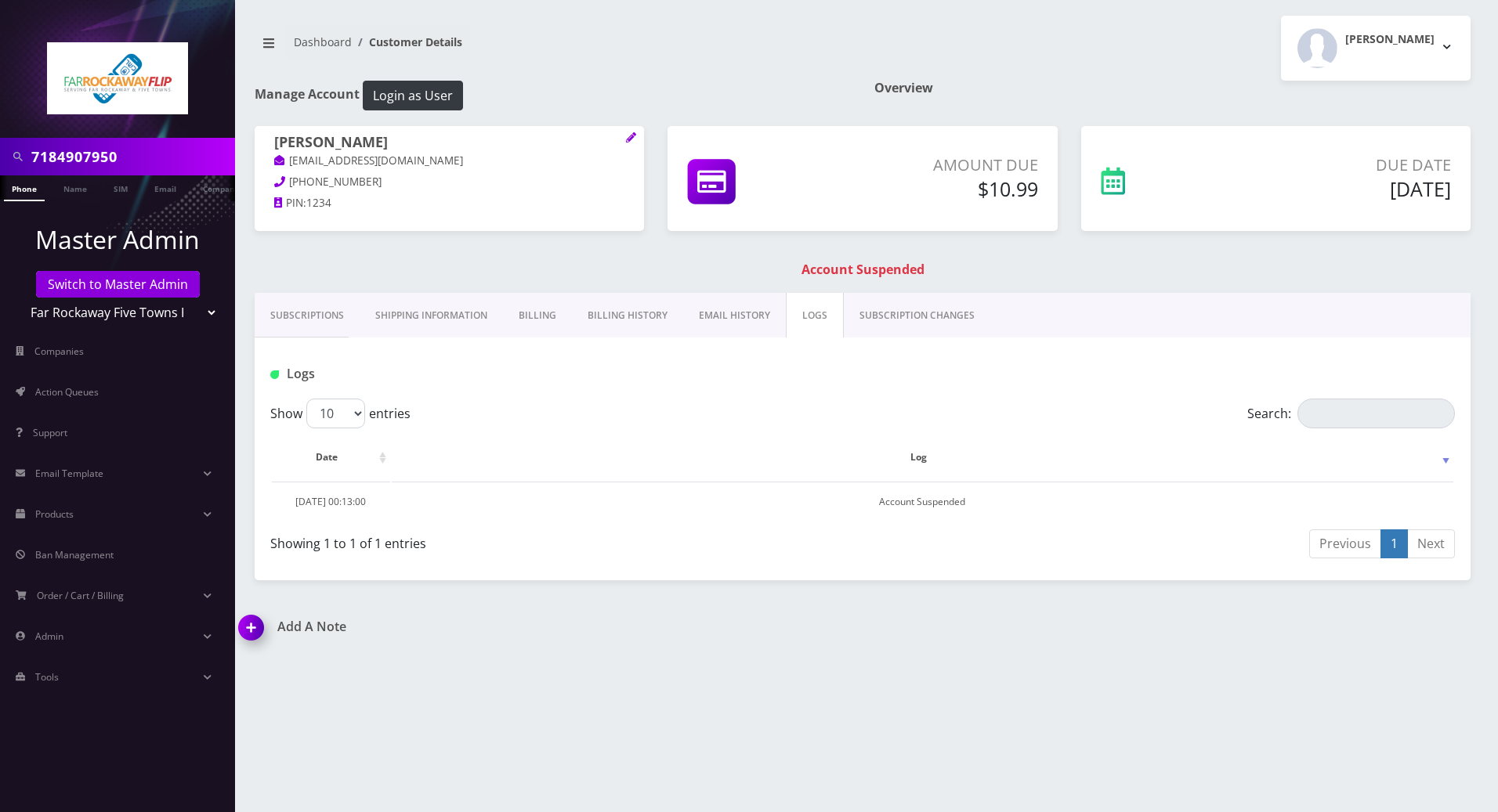
click at [315, 317] on link "Subscriptions" at bounding box center [306, 315] width 105 height 45
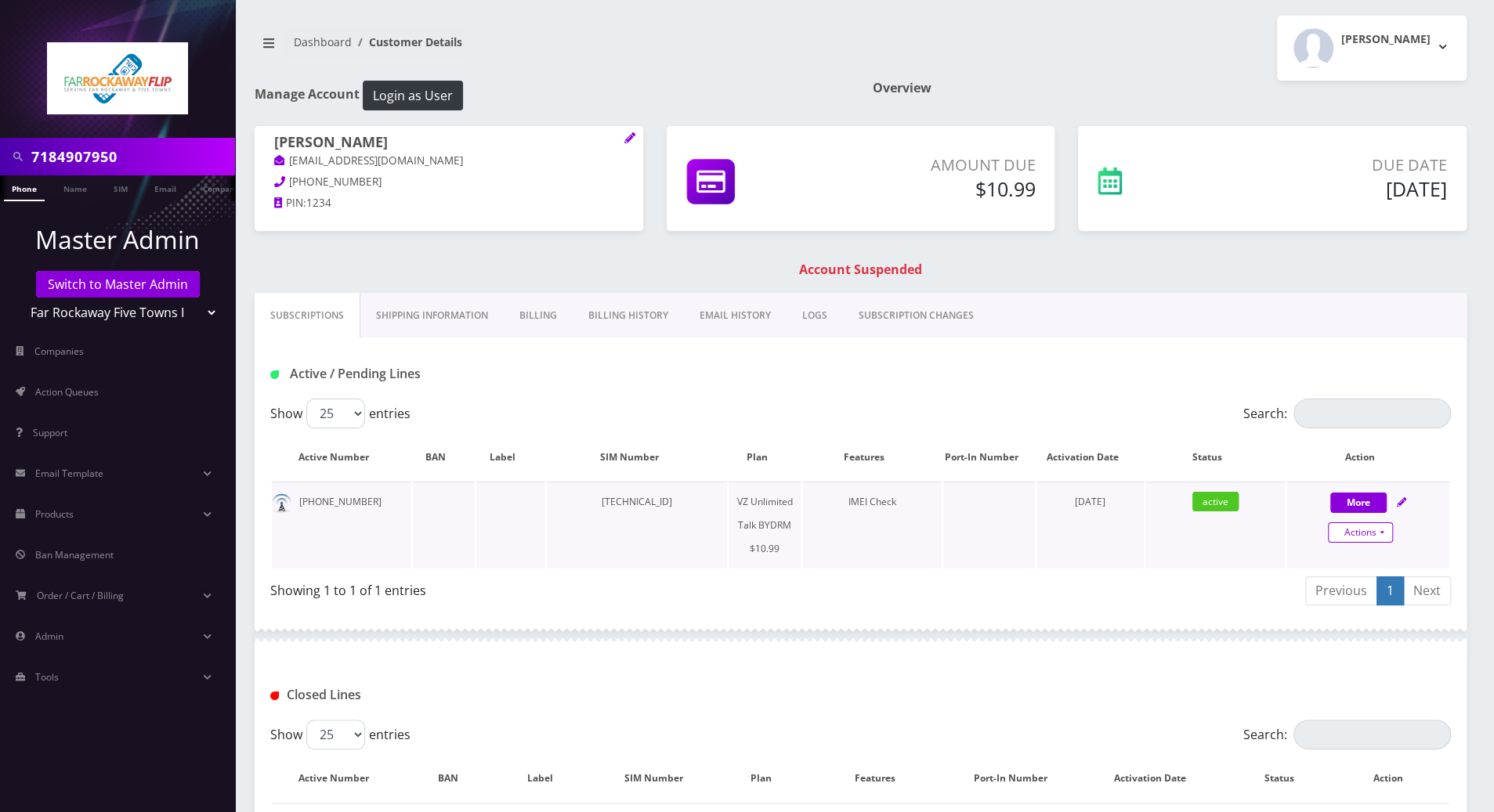
click at [1379, 533] on link "Actions" at bounding box center [1360, 532] width 65 height 21
select select "469"
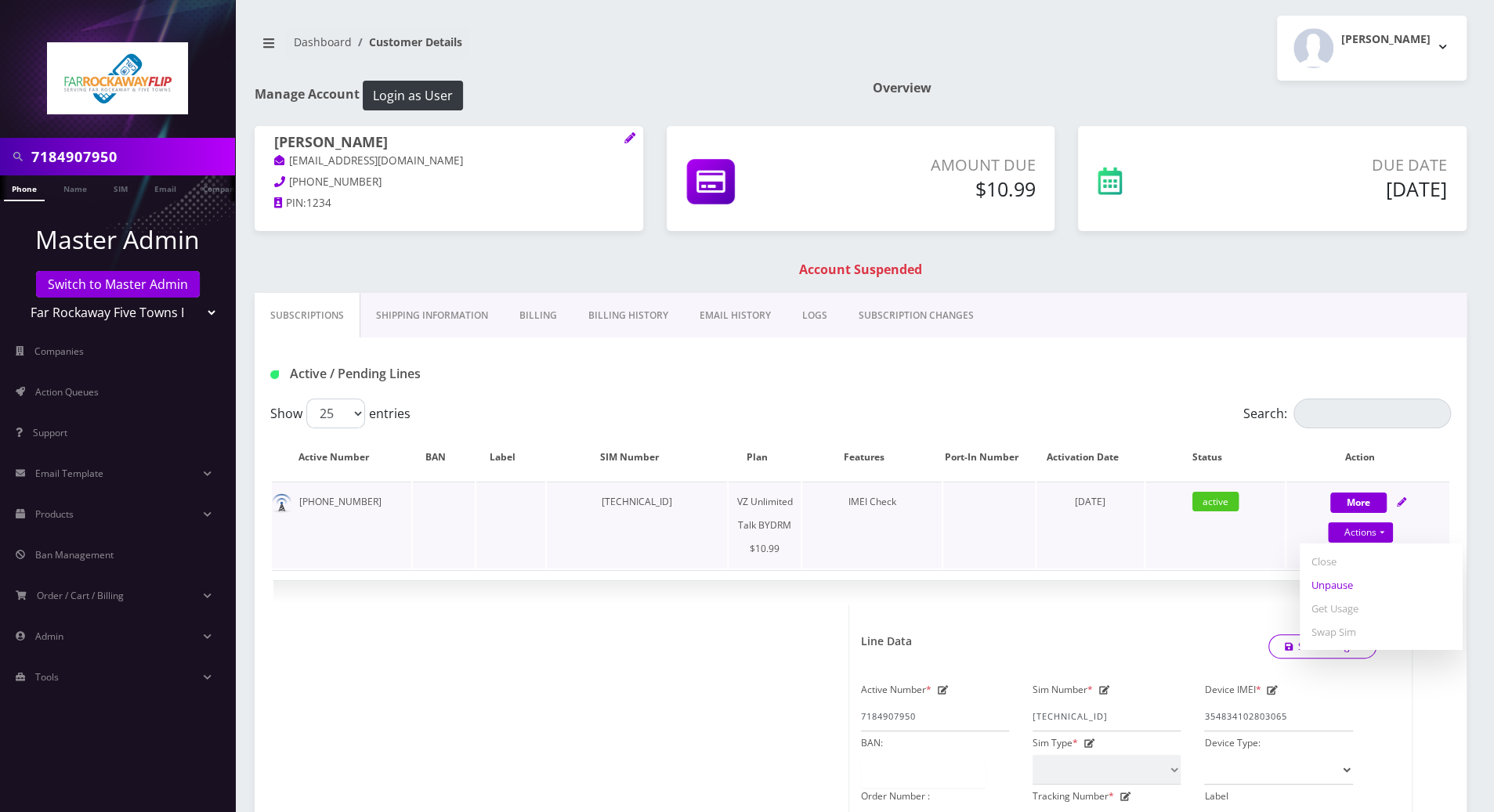
click at [1342, 585] on link "Unpause" at bounding box center [1381, 584] width 163 height 23
select select "469"
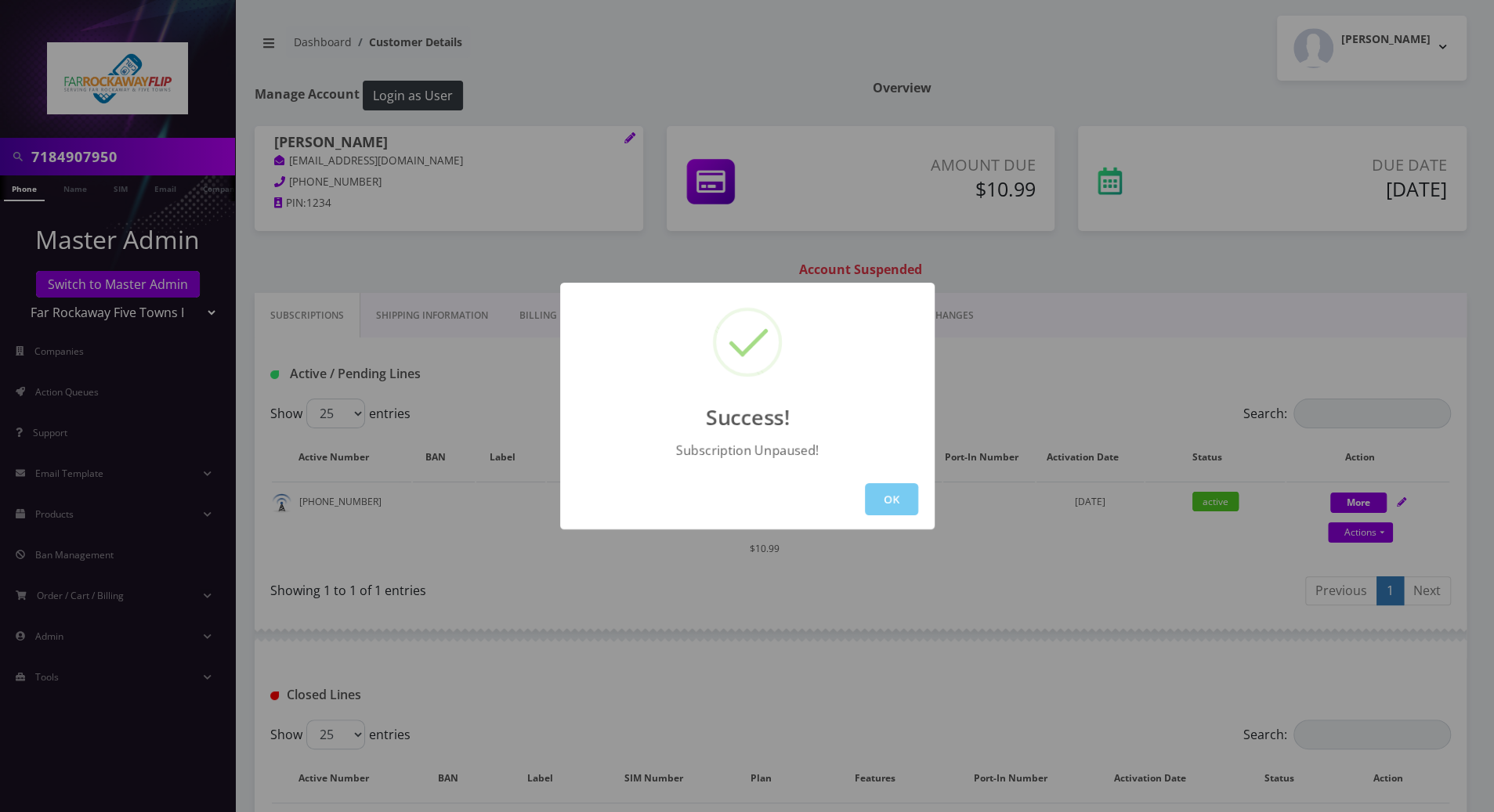
click at [899, 503] on button "OK" at bounding box center [891, 500] width 53 height 33
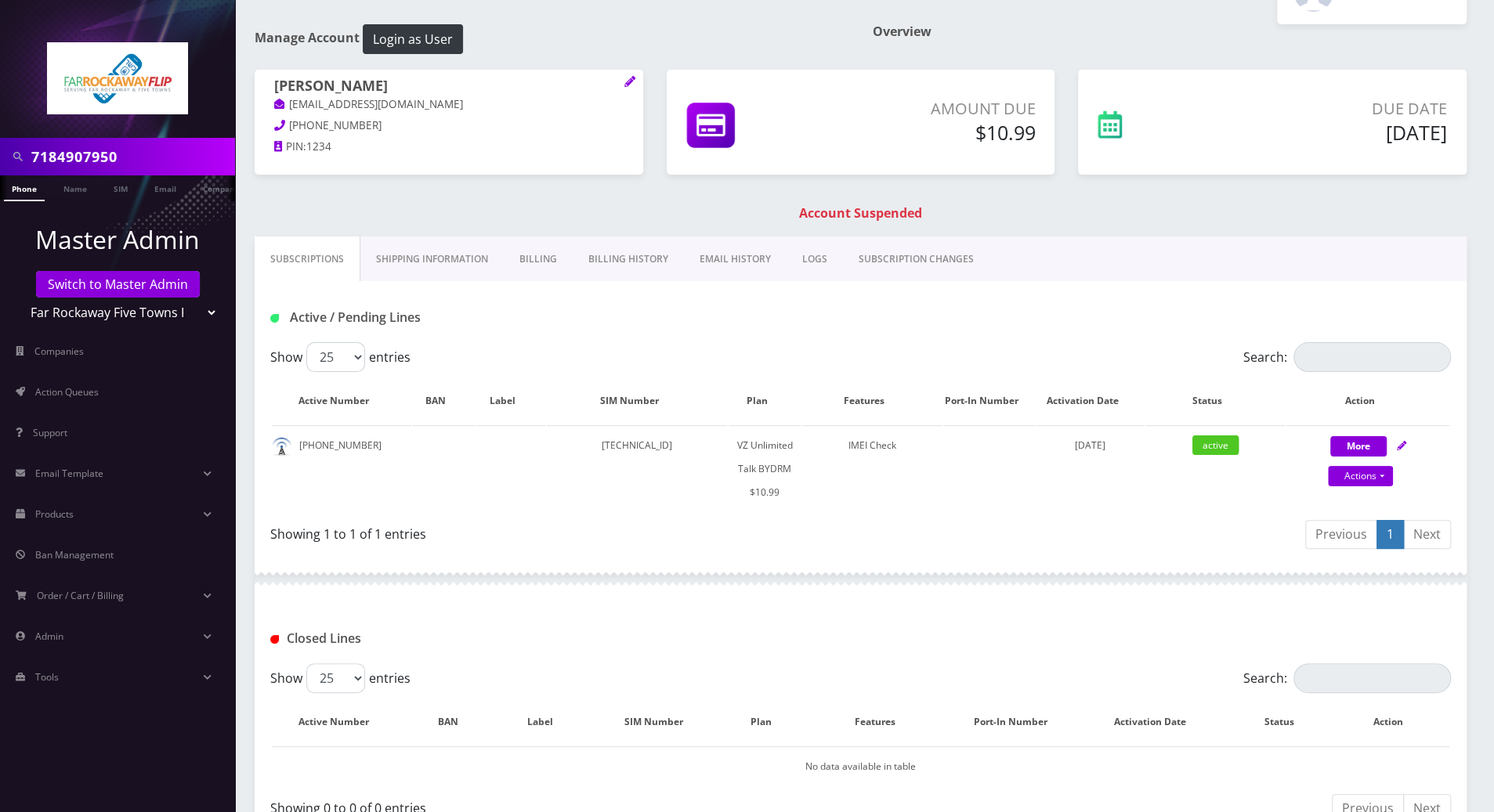
scroll to position [104, 0]
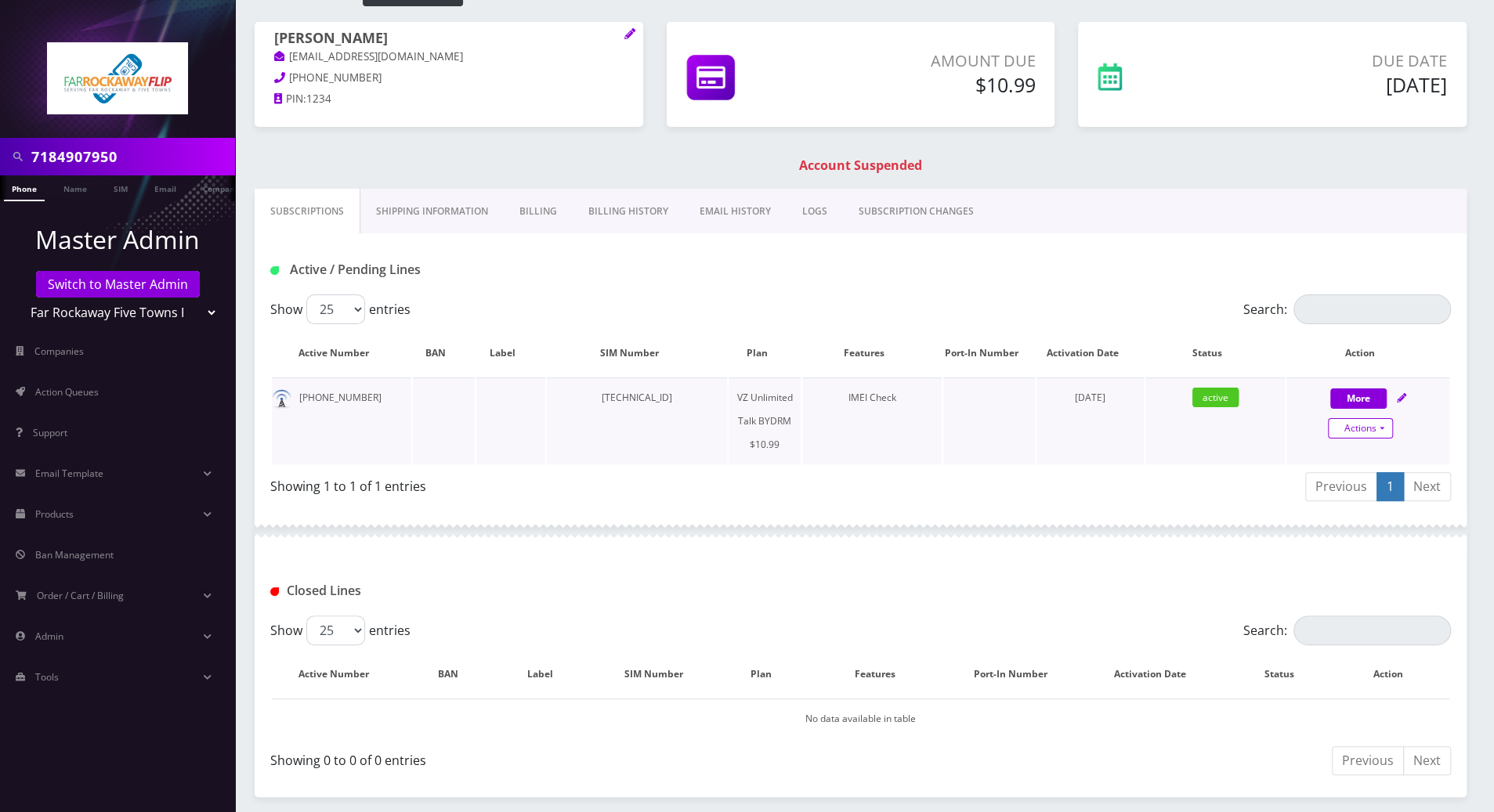
click at [1379, 428] on link "Actions" at bounding box center [1360, 429] width 65 height 21
select select "469"
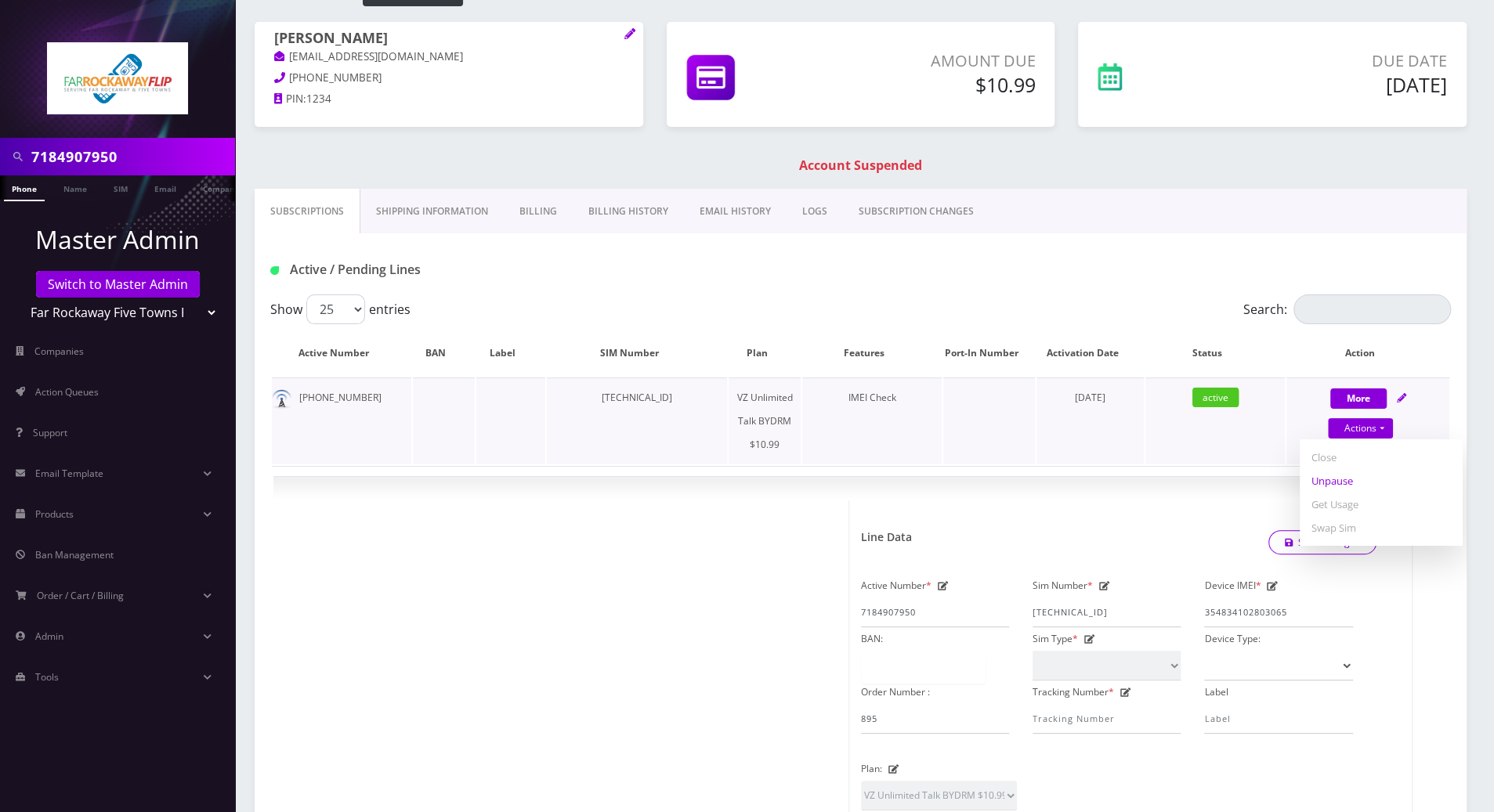
click at [1327, 479] on link "Unpause" at bounding box center [1381, 480] width 163 height 23
select select "469"
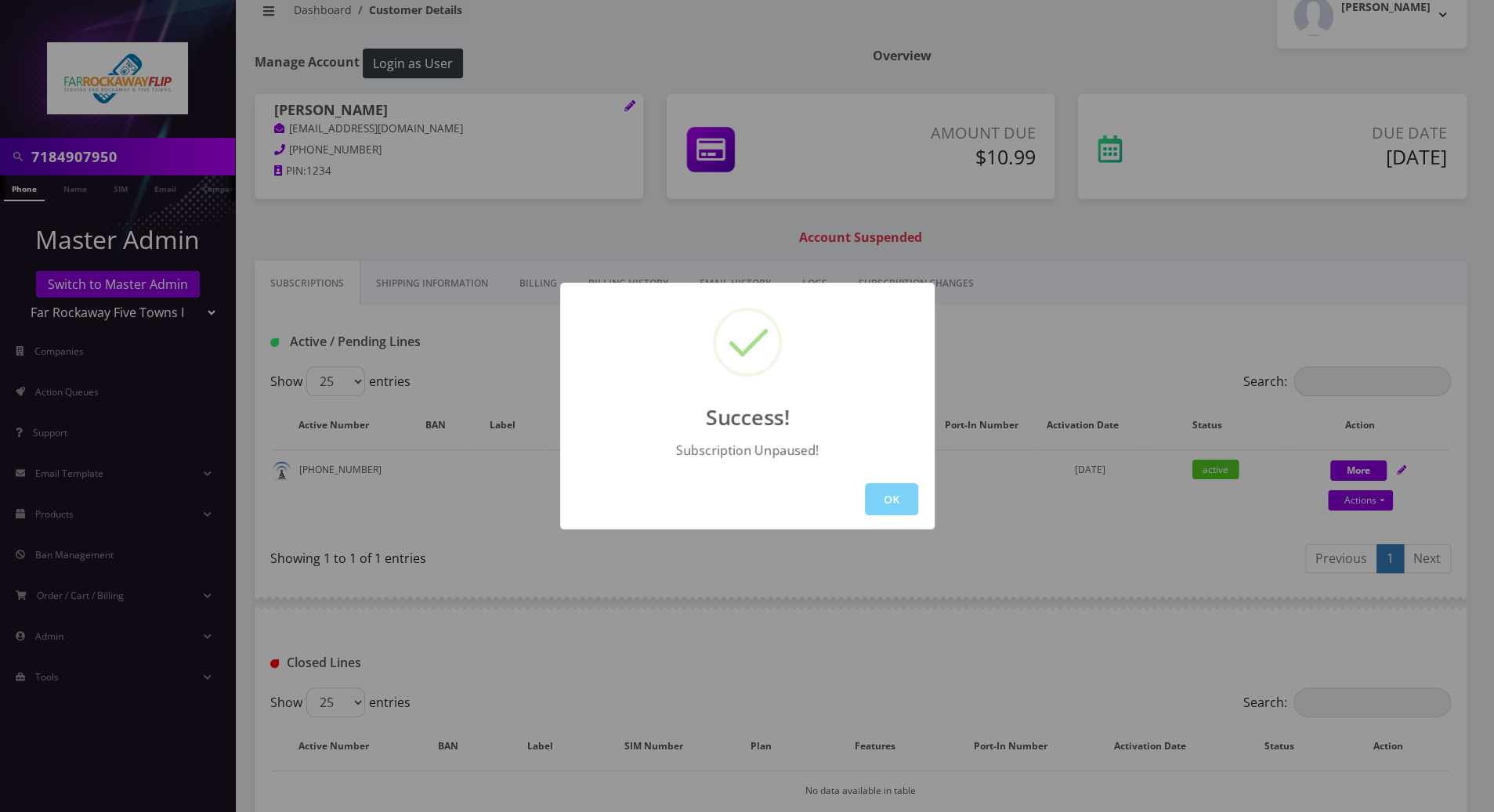
scroll to position [0, 0]
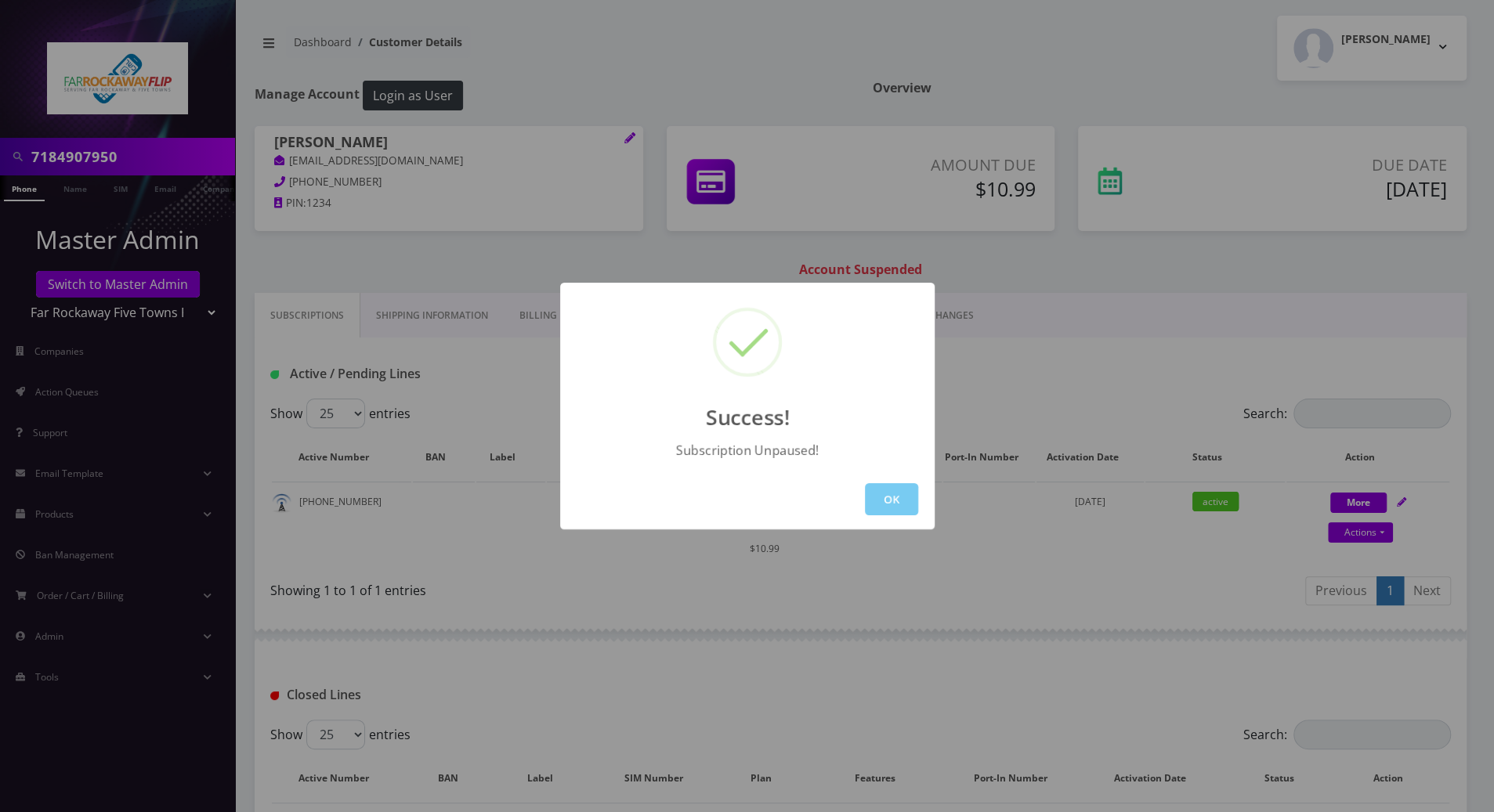
click at [885, 497] on button "OK" at bounding box center [891, 500] width 53 height 33
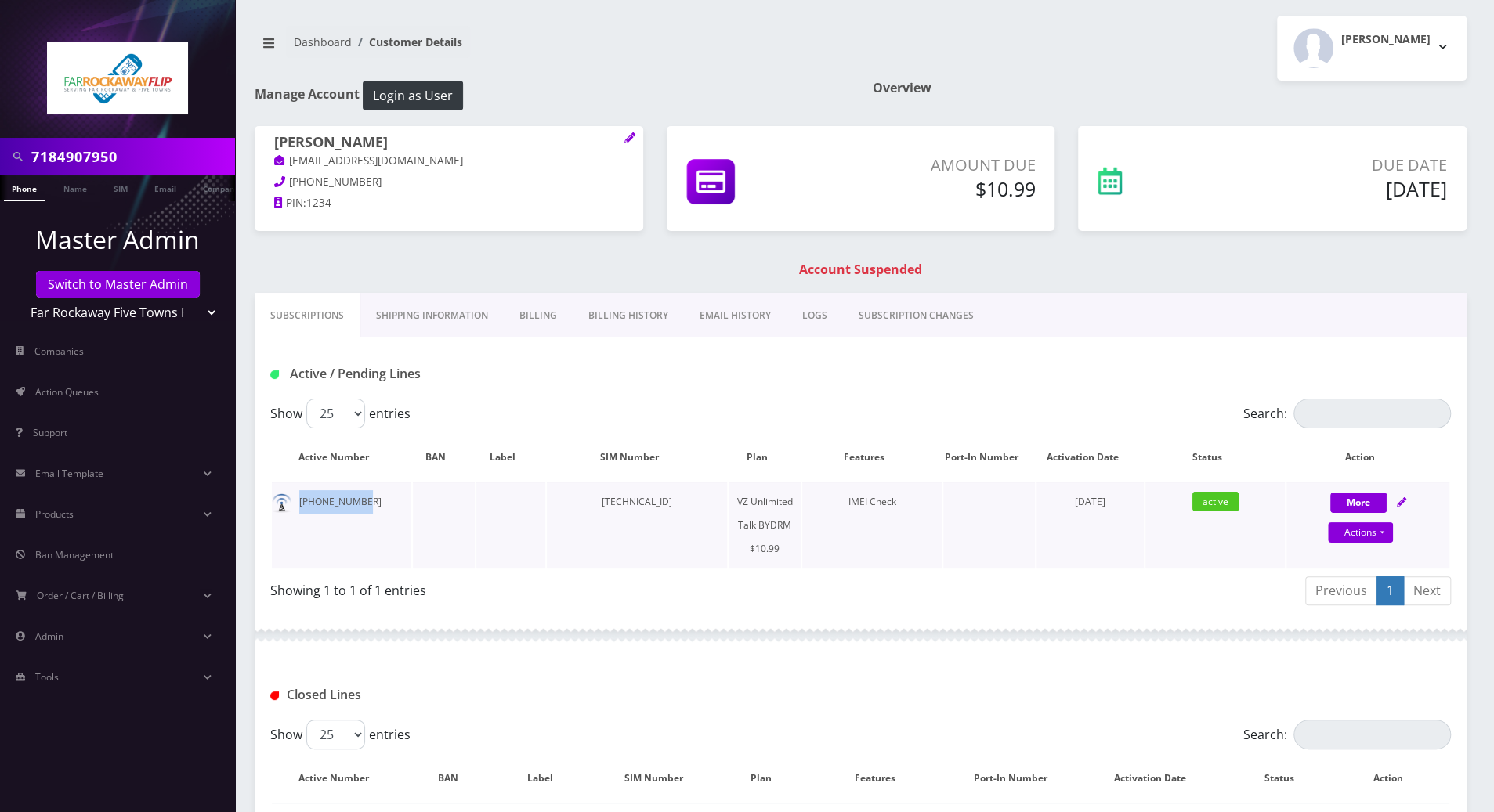
drag, startPoint x: 364, startPoint y: 501, endPoint x: 299, endPoint y: 501, distance: 65.0
click at [299, 501] on td "[PHONE_NUMBER]" at bounding box center [342, 525] width 140 height 87
click at [1009, 612] on div at bounding box center [860, 635] width 1212 height 47
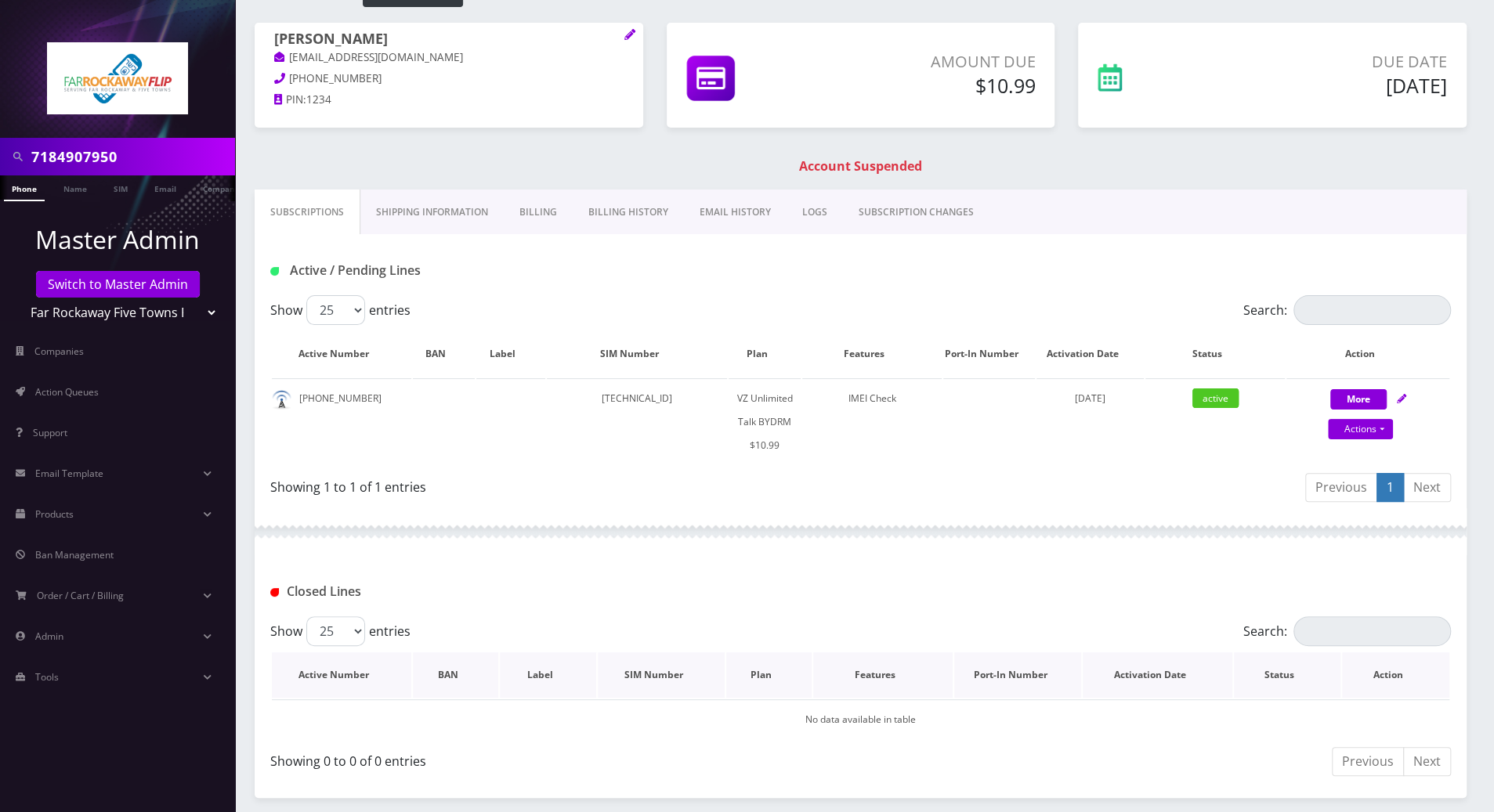
scroll to position [163, 0]
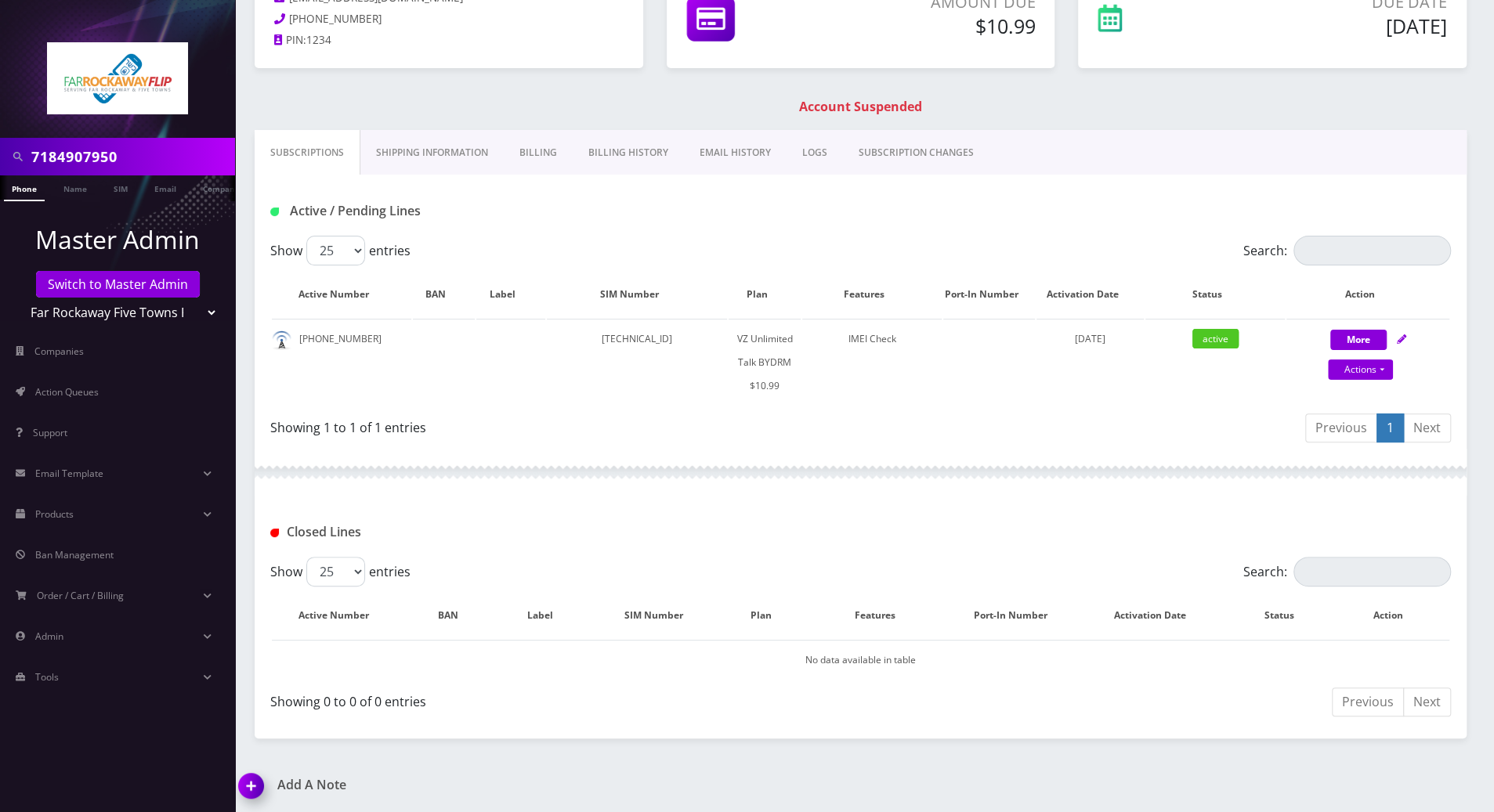
click at [253, 787] on img at bounding box center [254, 791] width 46 height 46
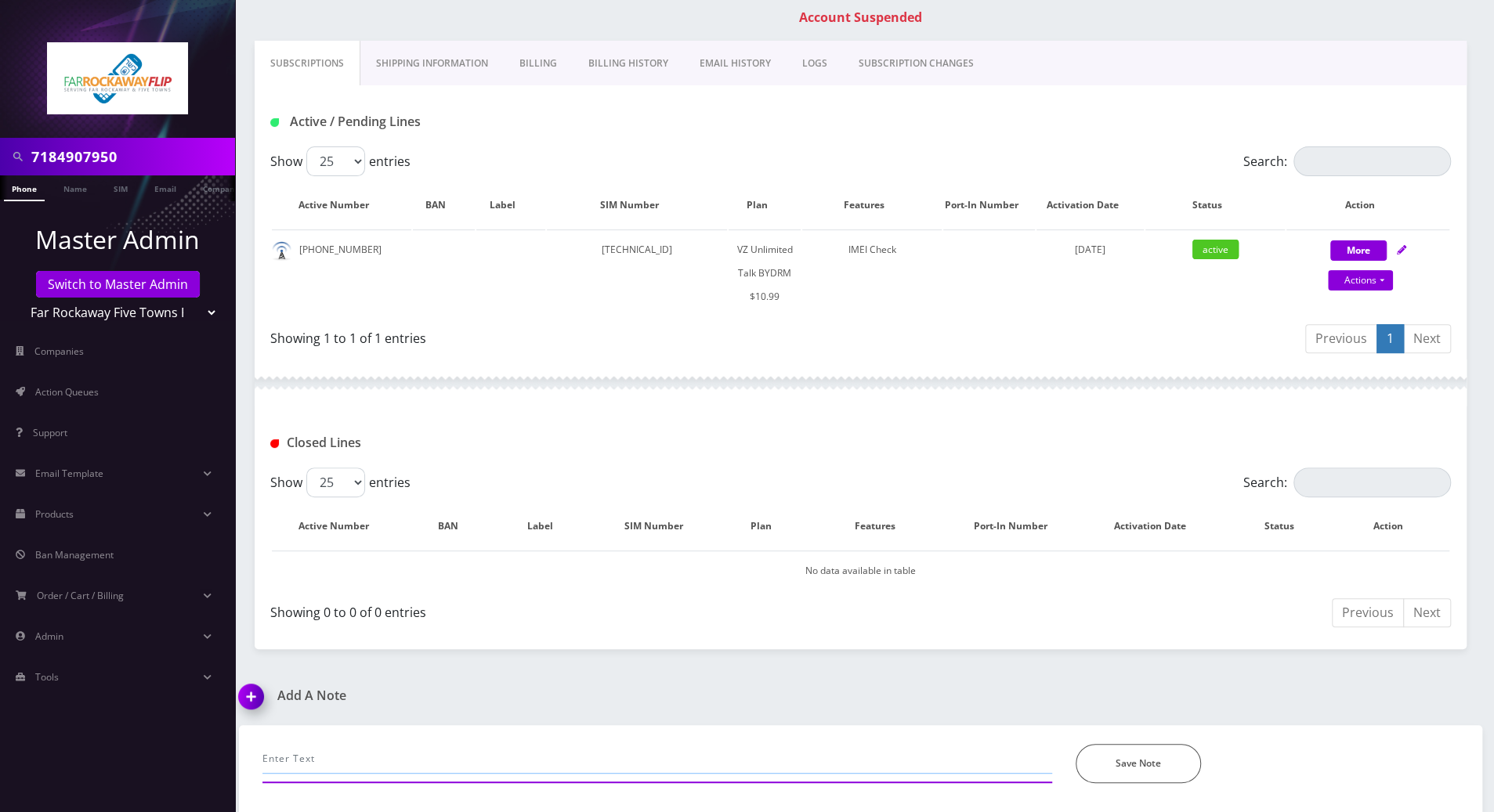
click at [419, 753] on input "text" at bounding box center [658, 758] width 789 height 30
paste input "8629"
click at [465, 761] on input "called to update his cc on file ending in 8629" at bounding box center [658, 758] width 789 height 30
type input "called to update his cc on file ending in ***8629"
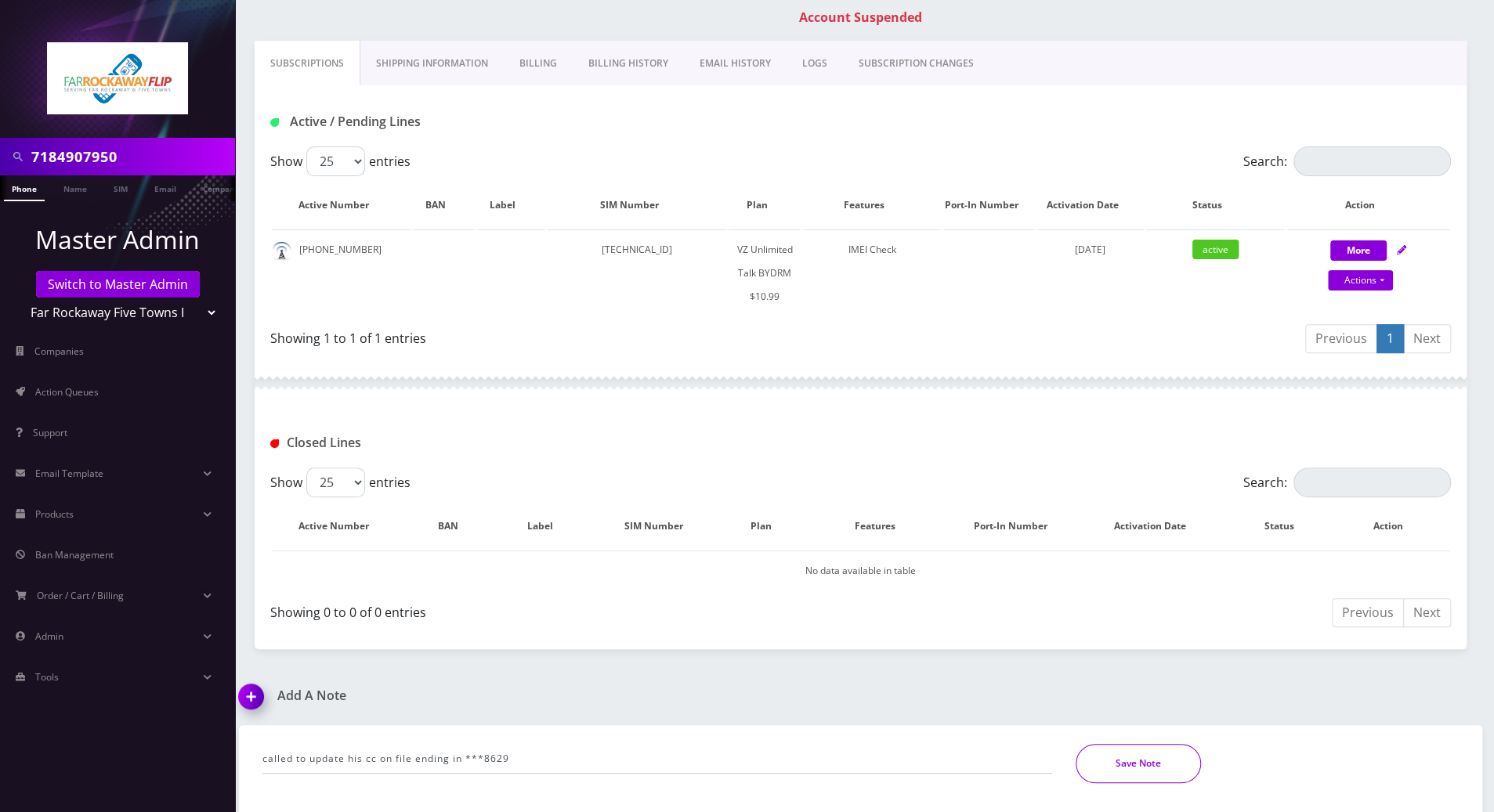
click at [1163, 765] on button "Save Note" at bounding box center [1138, 763] width 125 height 39
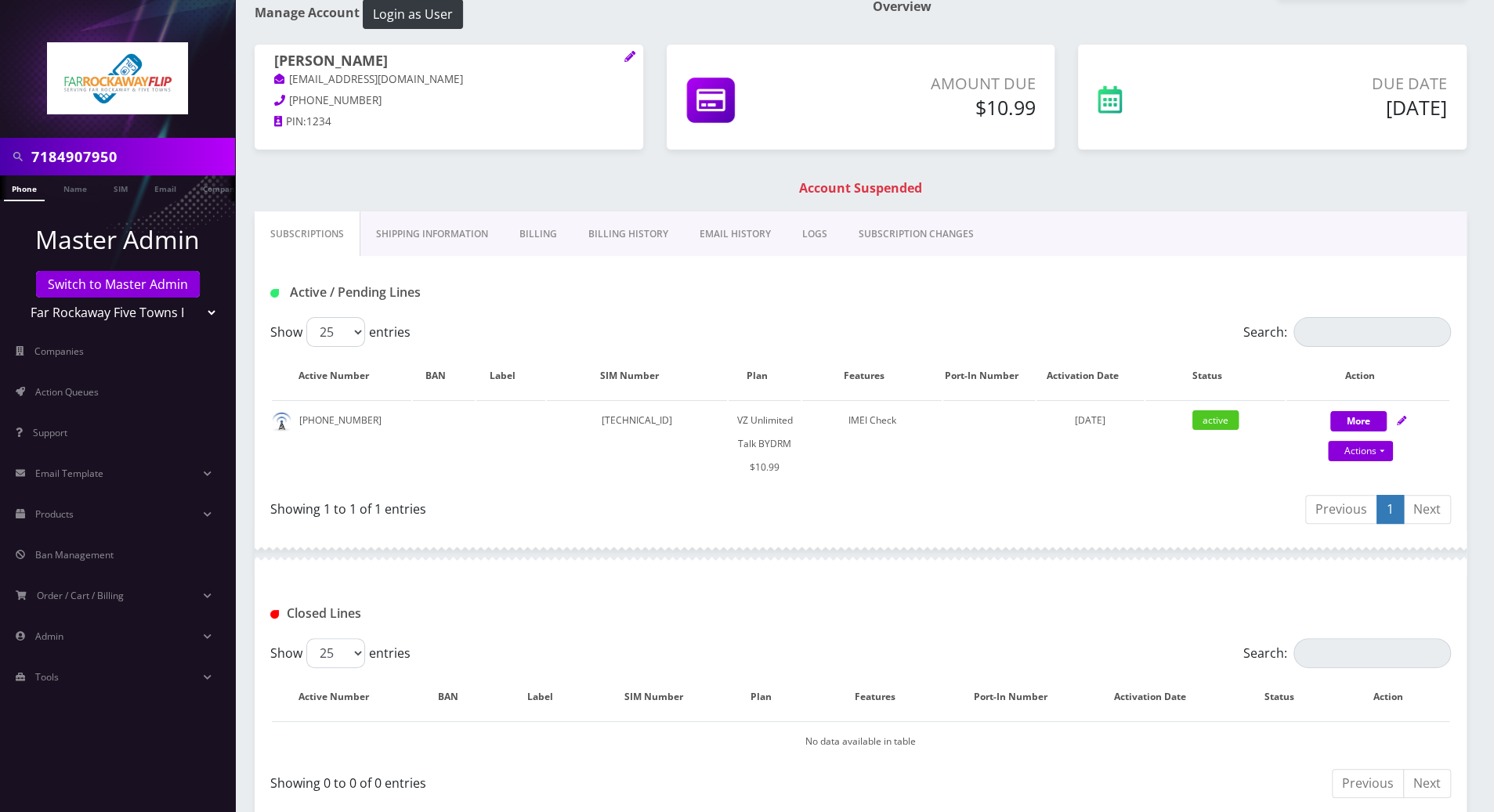
scroll to position [0, 0]
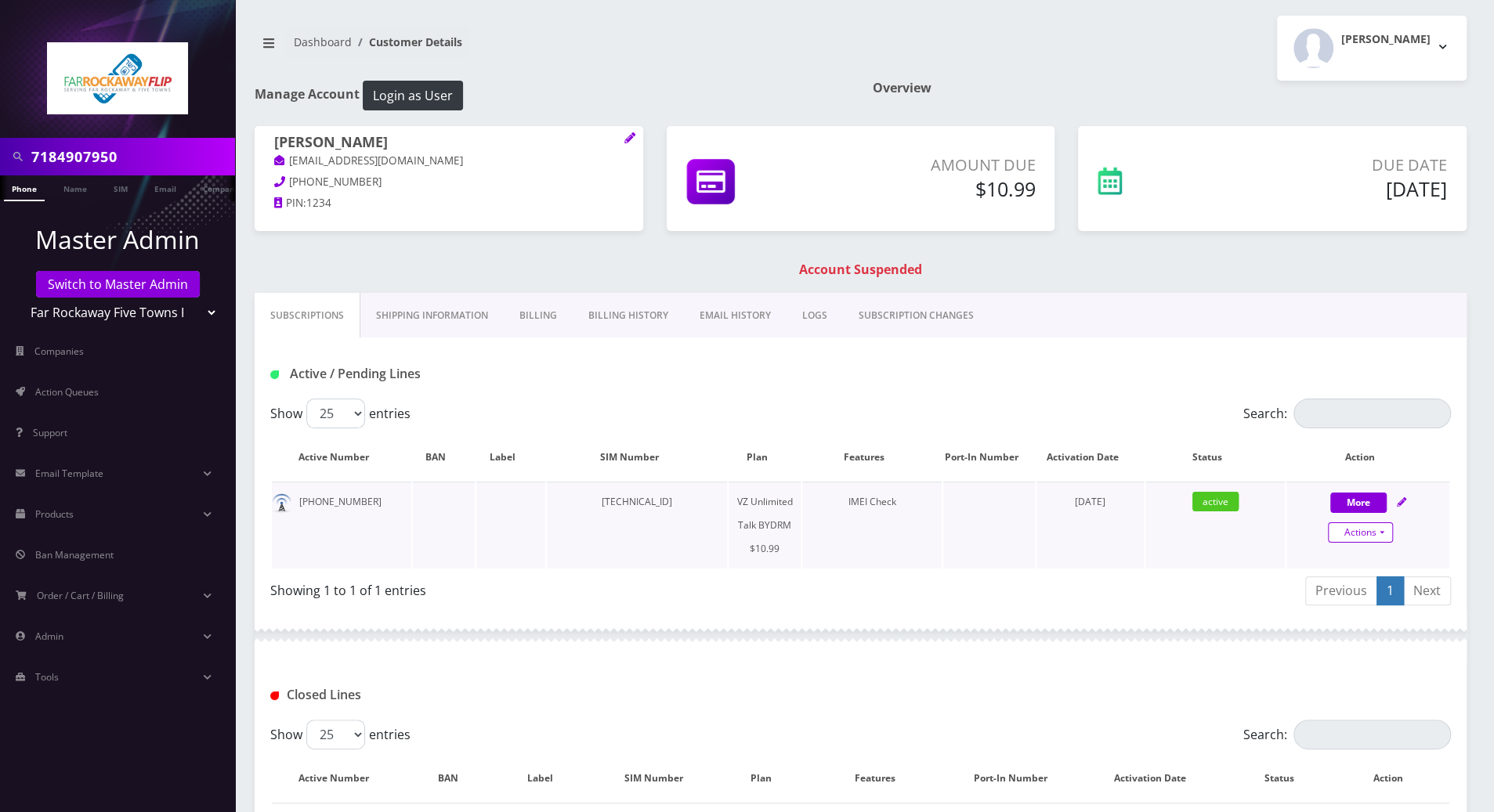
click at [1388, 534] on link "Actions" at bounding box center [1360, 532] width 65 height 21
select select "469"
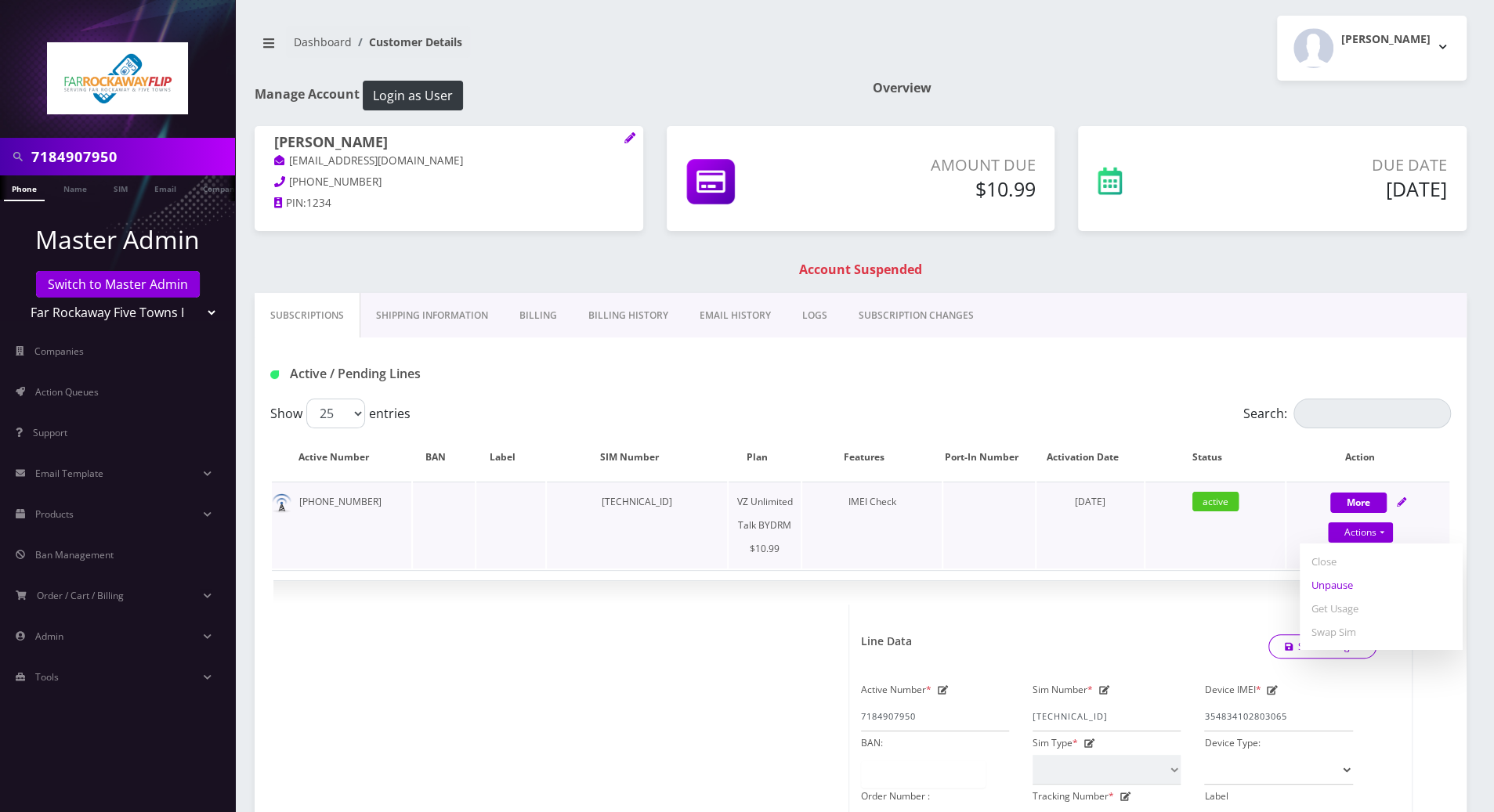
click at [1324, 585] on link "Unpause" at bounding box center [1381, 584] width 163 height 23
select select "469"
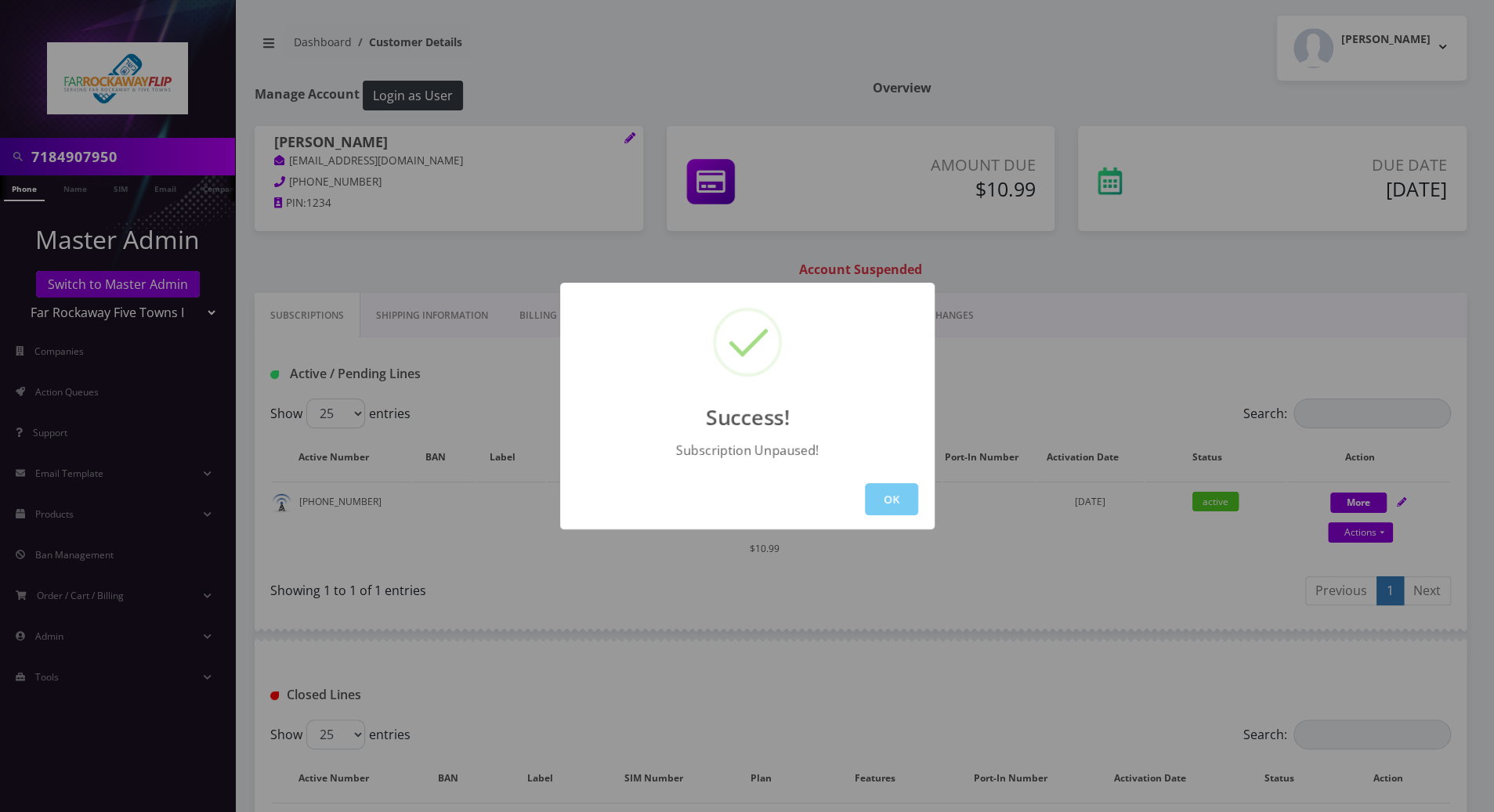
click at [902, 505] on button "OK" at bounding box center [891, 500] width 53 height 33
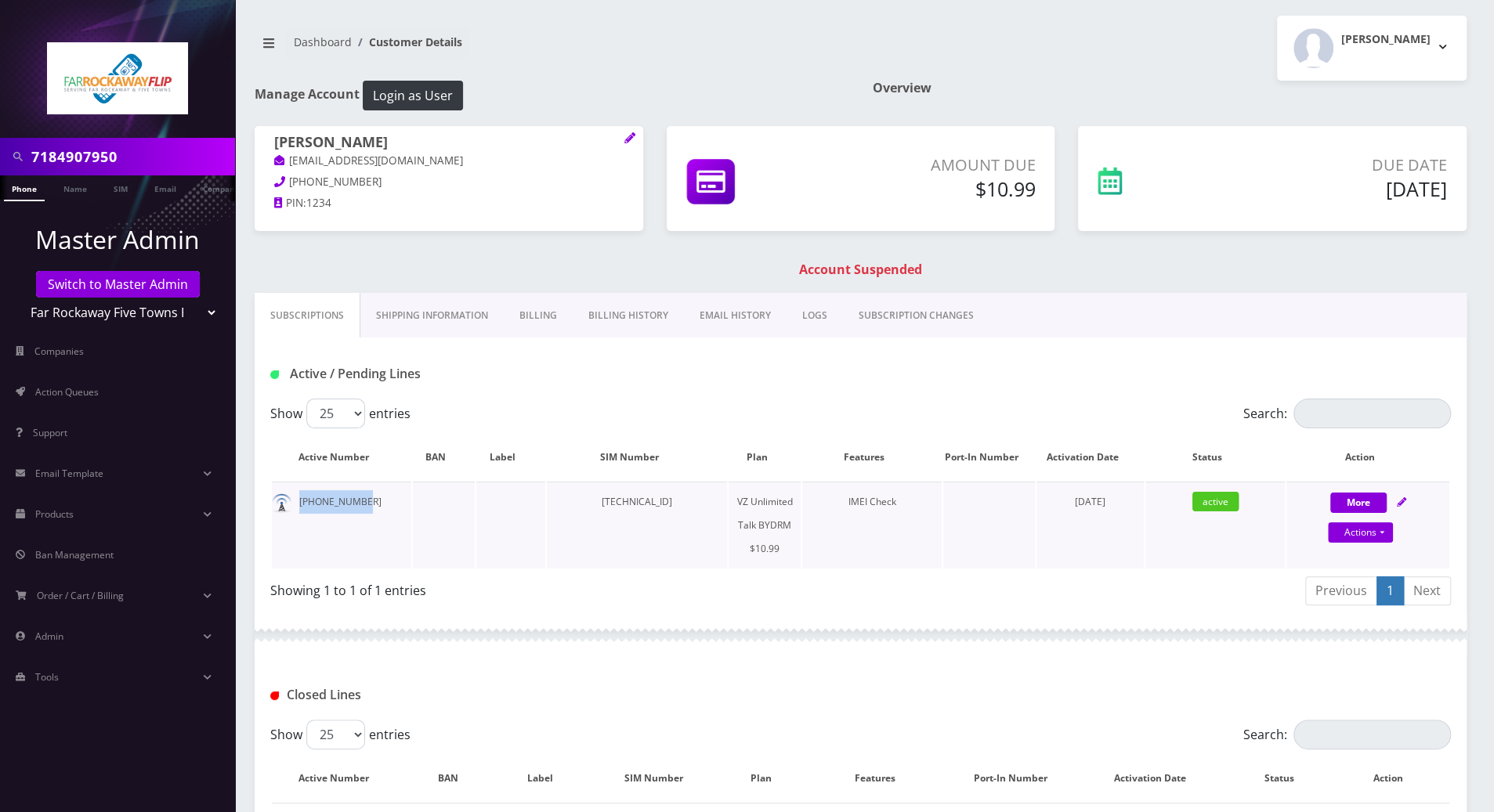
drag, startPoint x: 364, startPoint y: 501, endPoint x: 300, endPoint y: 501, distance: 64.0
click at [300, 501] on td "[PHONE_NUMBER]" at bounding box center [342, 525] width 140 height 87
copy td "[PHONE_NUMBER]"
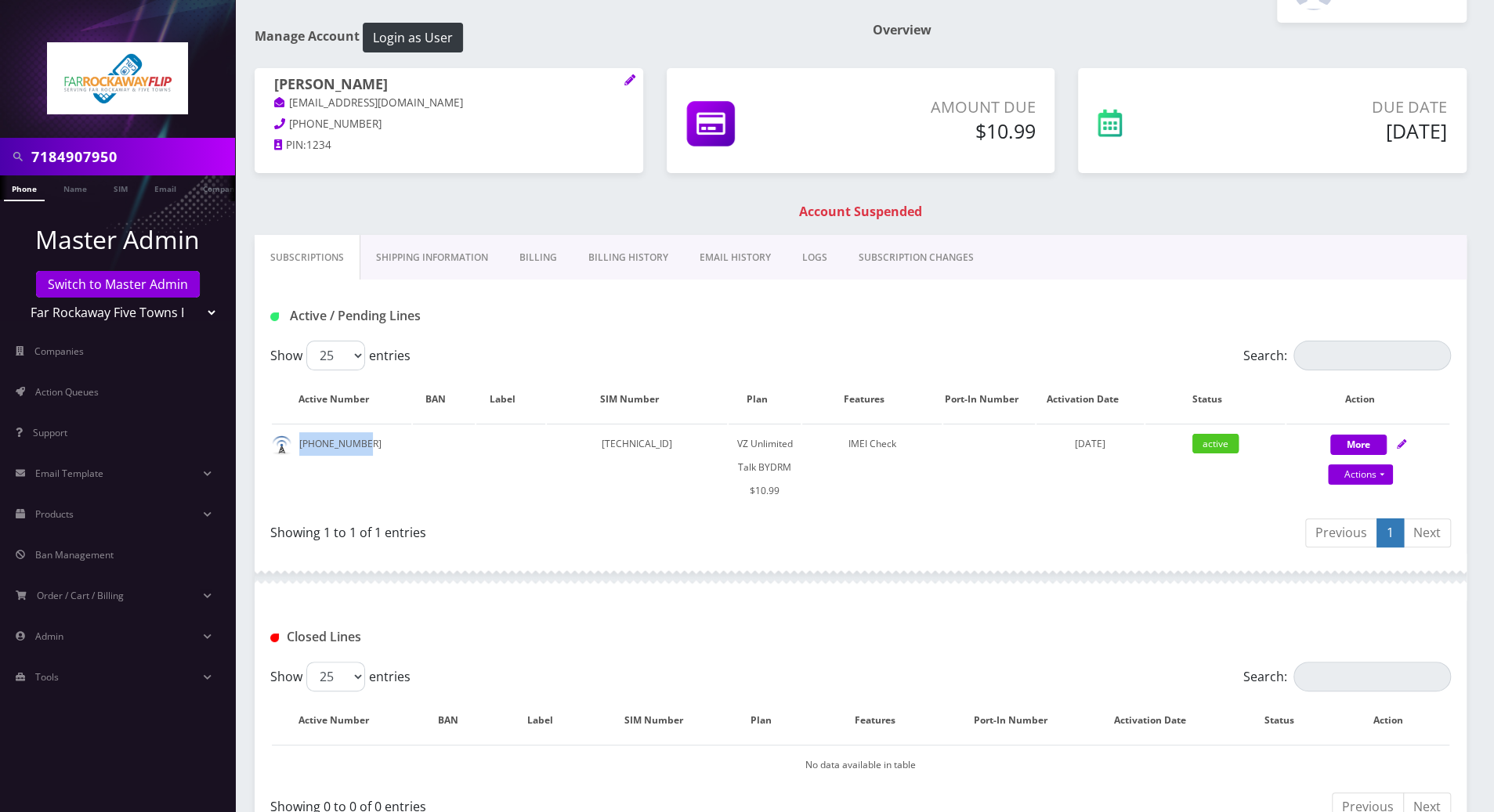
scroll to position [257, 0]
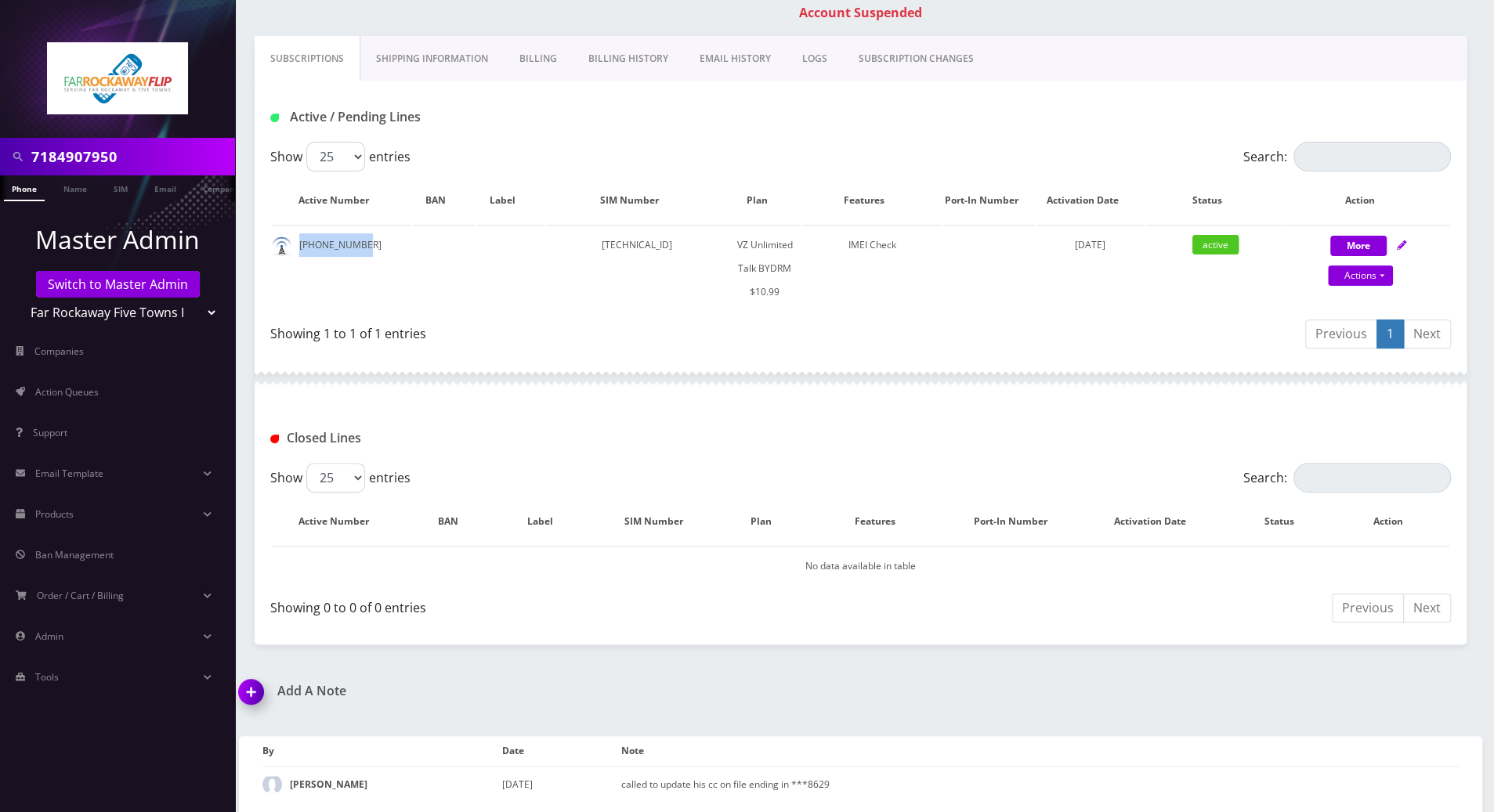
click at [251, 694] on img at bounding box center [254, 697] width 46 height 46
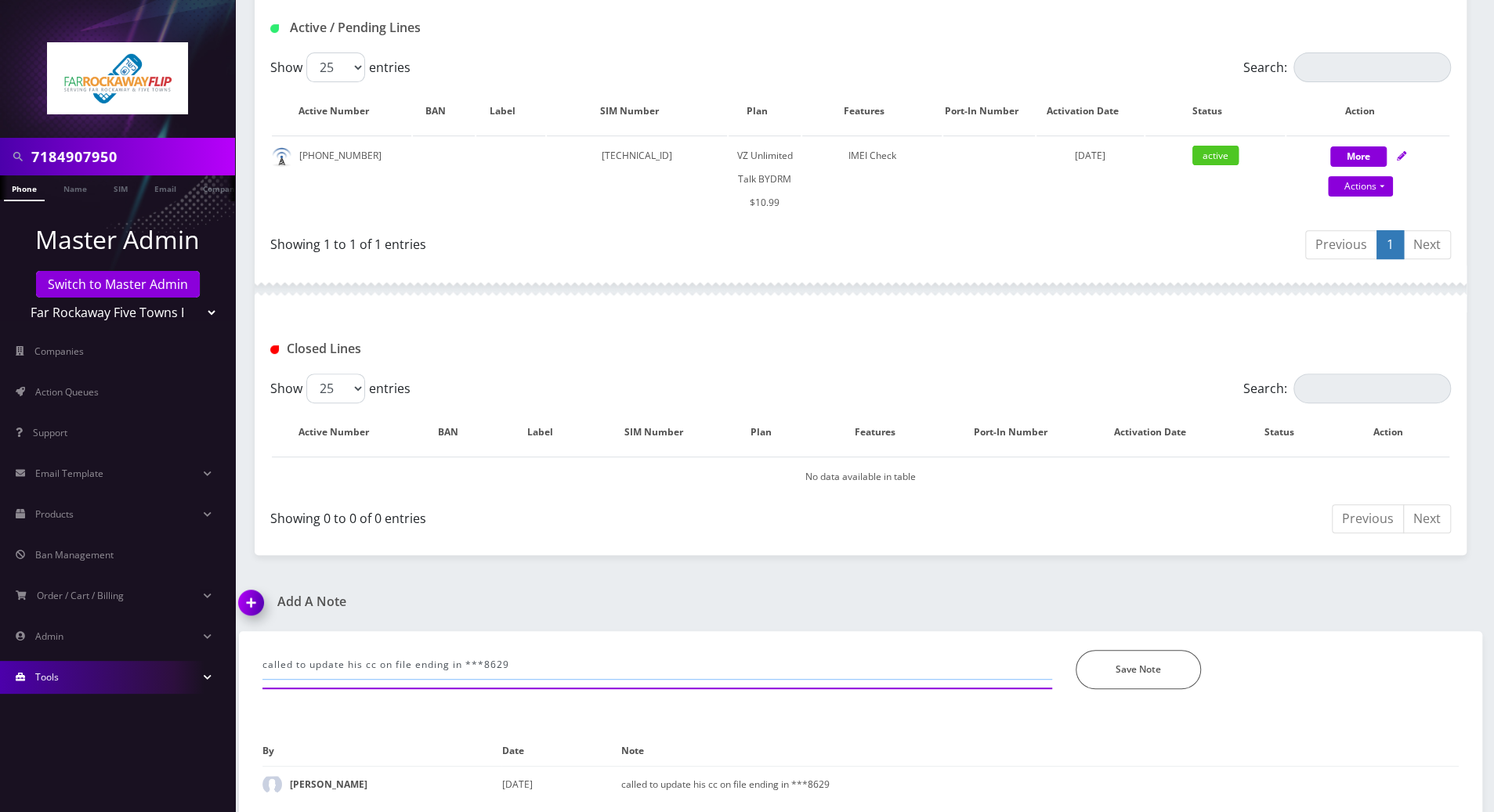
drag, startPoint x: 573, startPoint y: 667, endPoint x: 200, endPoint y: 670, distance: 373.0
click at [200, 670] on div "7184907950 Phone Name SIM Email Company Customer Master Admin Switch to Master …" at bounding box center [747, 234] width 1494 height 1160
paste input "Purchase Service Plan successfull, TT 4G Monthly Unlimited Voice Plan PIN 47835…"
type input "Purchase Service Plan successfull, TT 4G Monthly Unlimited Voice Plan PIN 47835…"
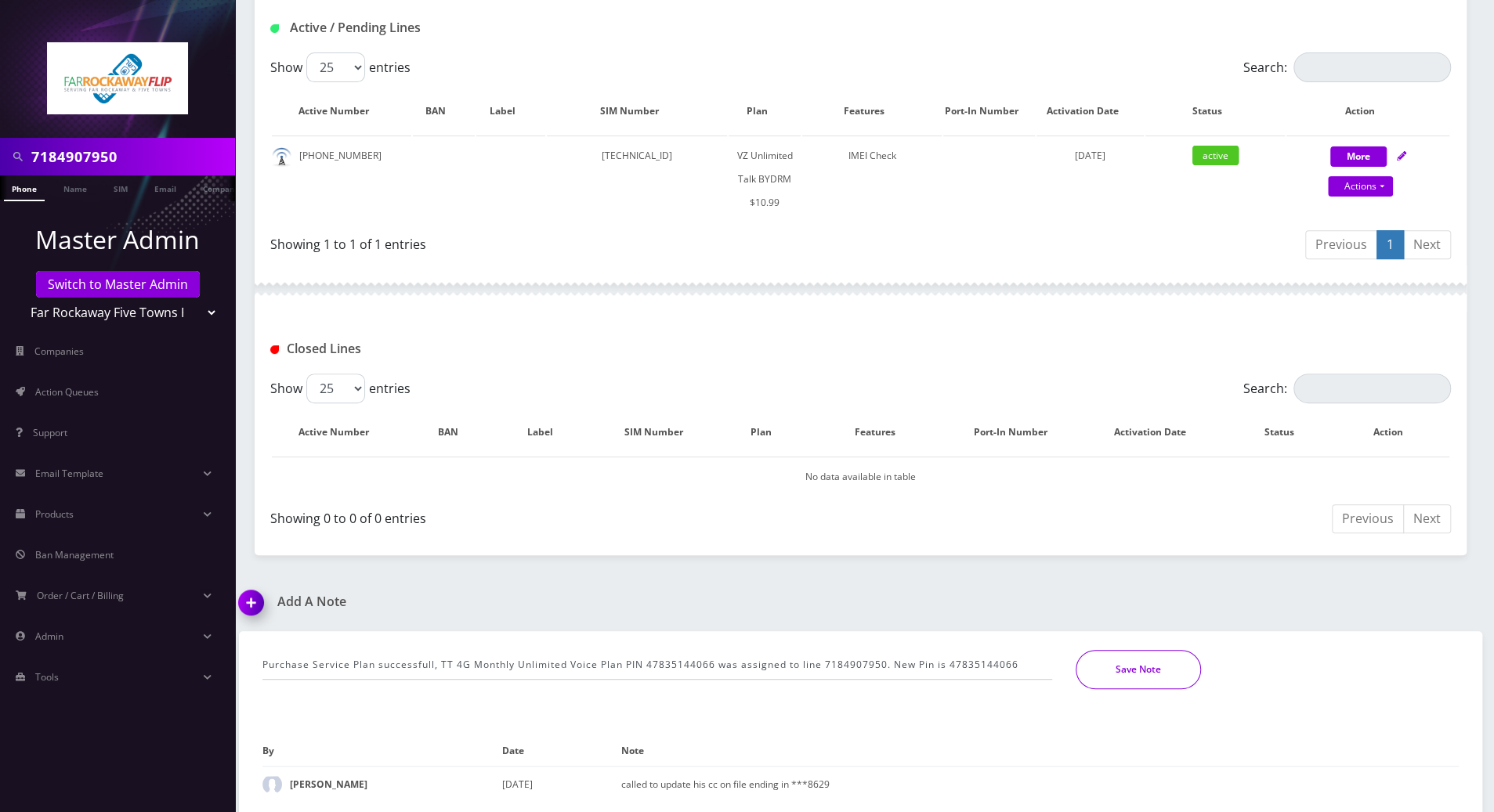
click at [1149, 669] on button "Save Note" at bounding box center [1138, 669] width 125 height 39
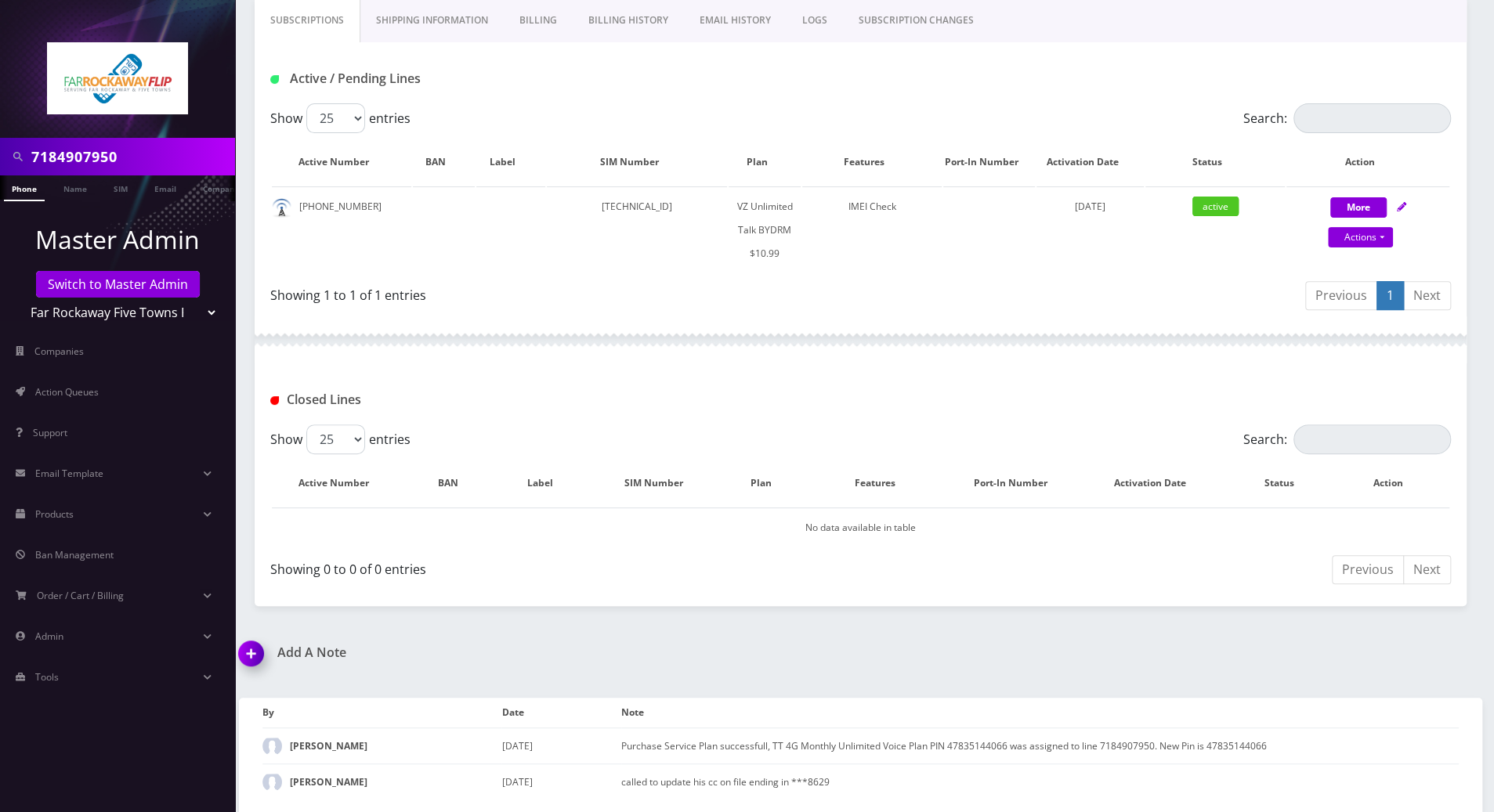
scroll to position [293, 0]
